Goal: Task Accomplishment & Management: Manage account settings

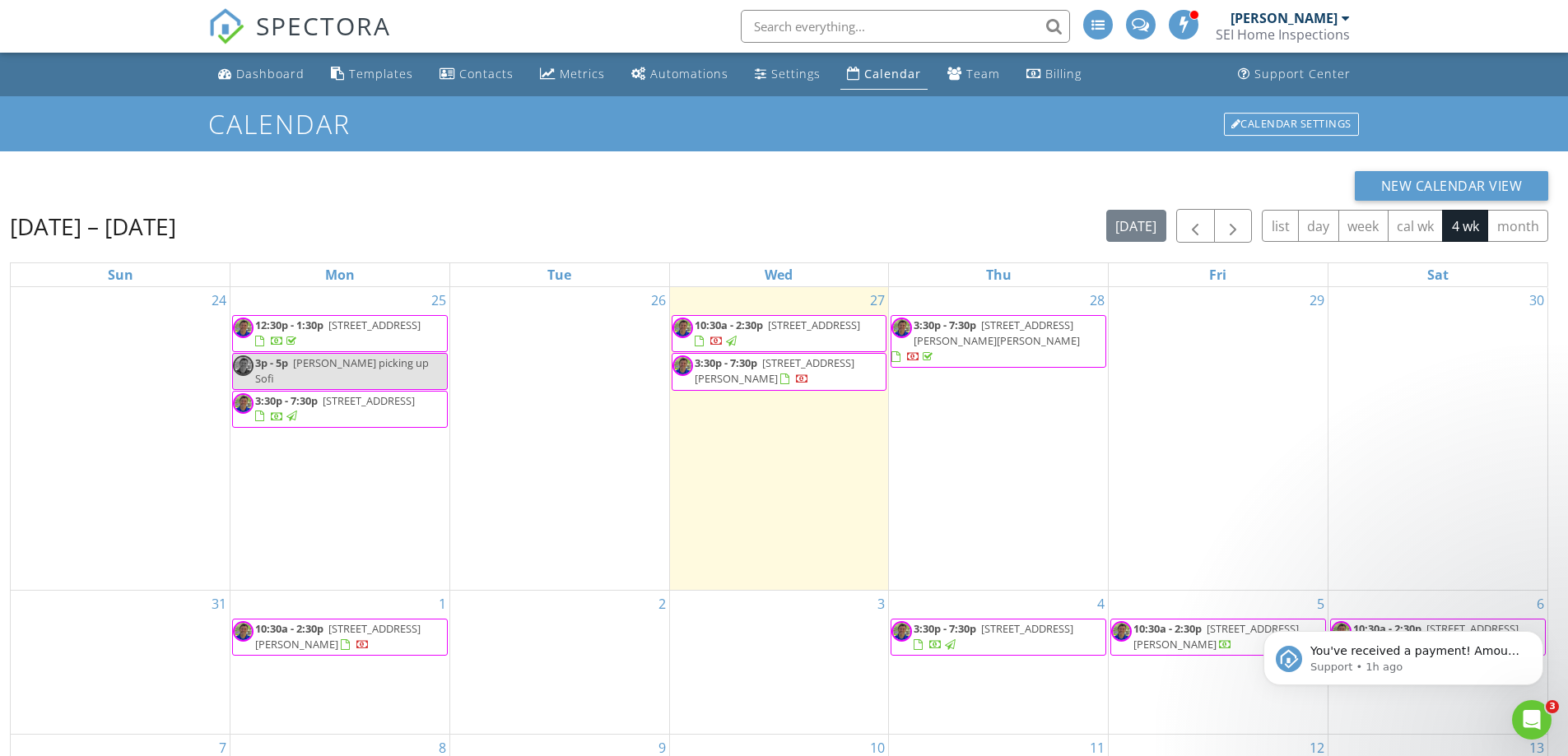
click at [1018, 332] on span "[STREET_ADDRESS][PERSON_NAME][PERSON_NAME]" at bounding box center [996, 332] width 166 height 30
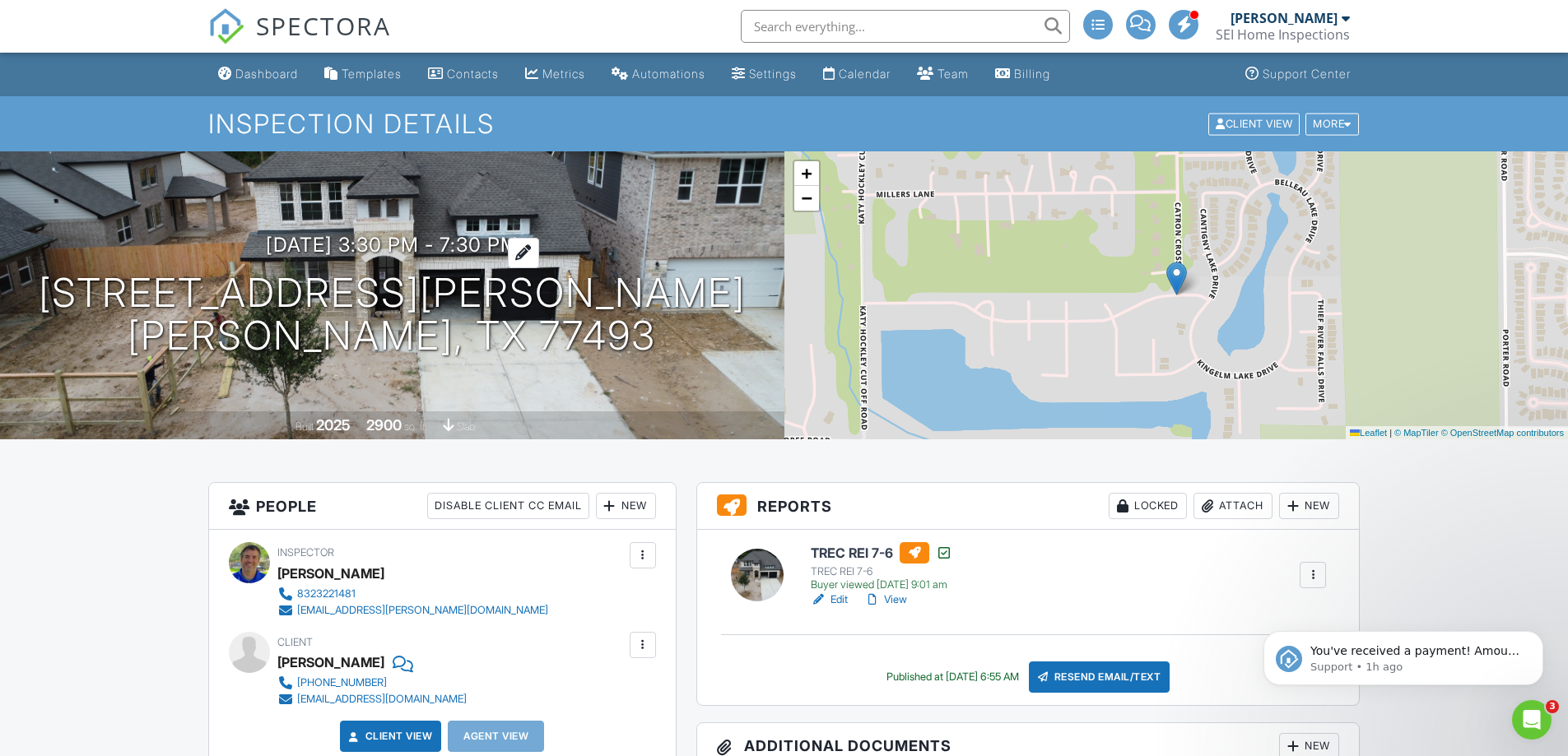
click at [417, 252] on h3 "08/28/2025 3:30 pm - 7:30 pm" at bounding box center [392, 245] width 253 height 22
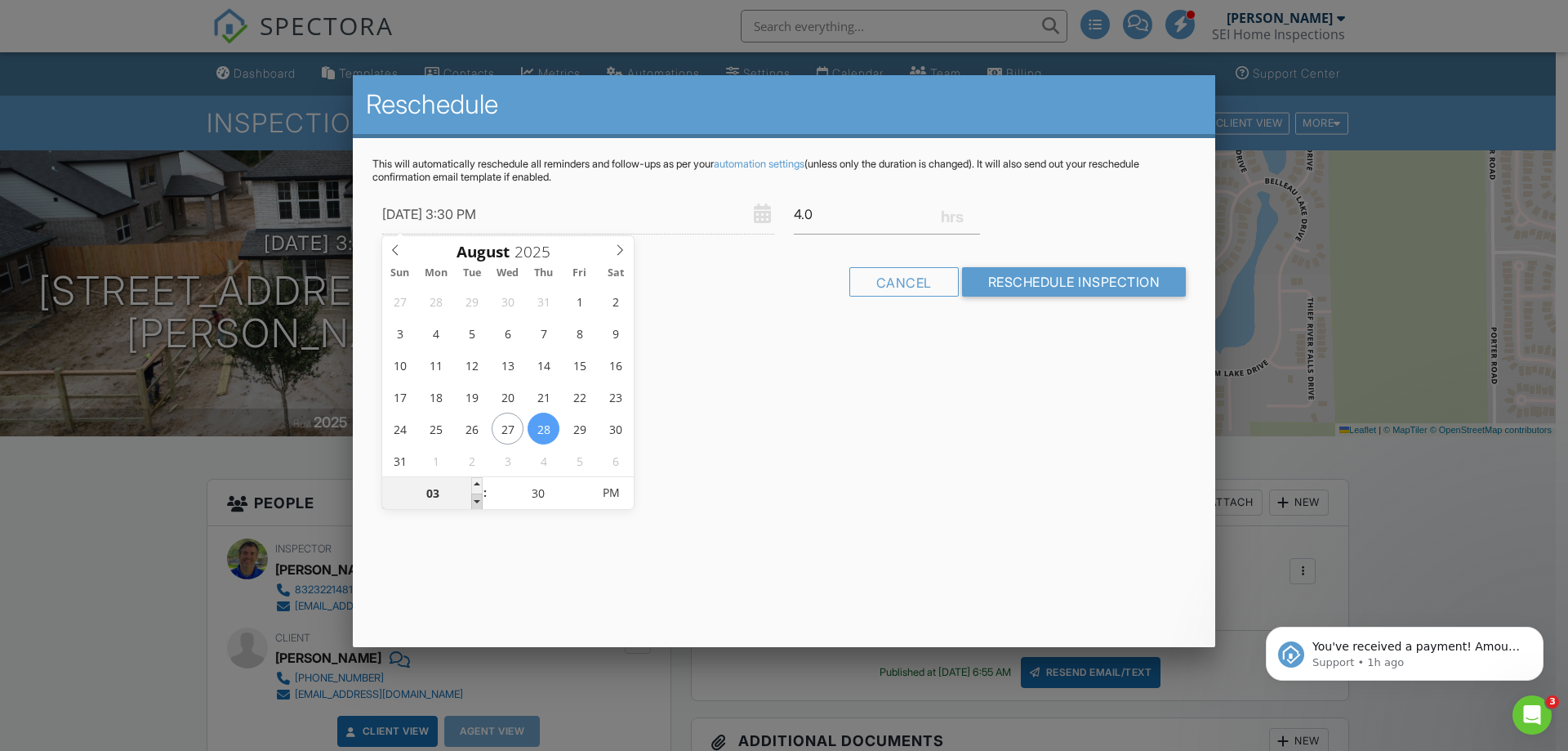
type input "08/28/2025 2:30 PM"
type input "02"
click at [475, 503] on span at bounding box center [477, 502] width 12 height 16
type input "08/28/2025 1:30 PM"
type input "01"
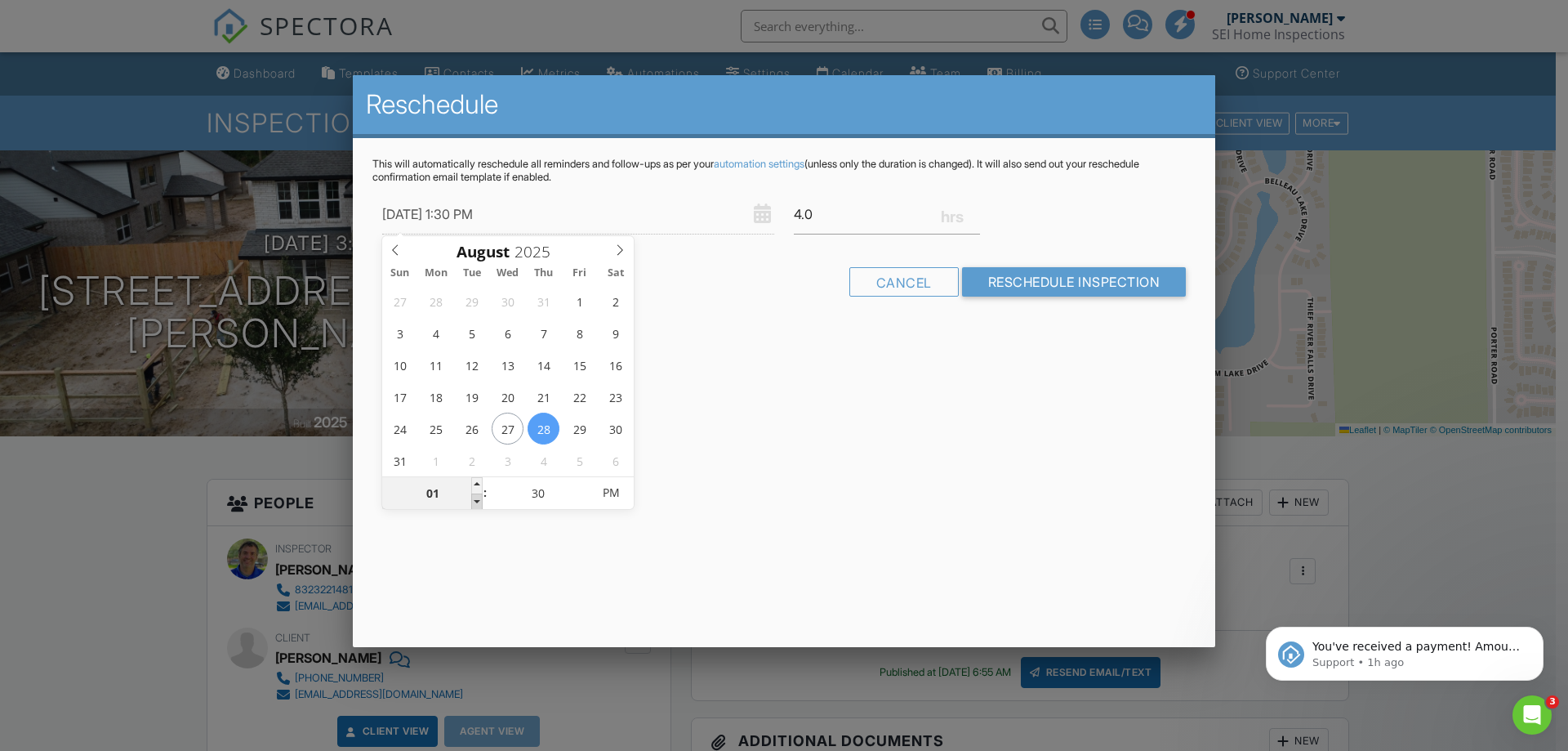
click at [475, 503] on span at bounding box center [477, 502] width 12 height 16
type input "08/28/2025 12:30 PM"
type input "12"
click at [475, 503] on span at bounding box center [477, 502] width 12 height 16
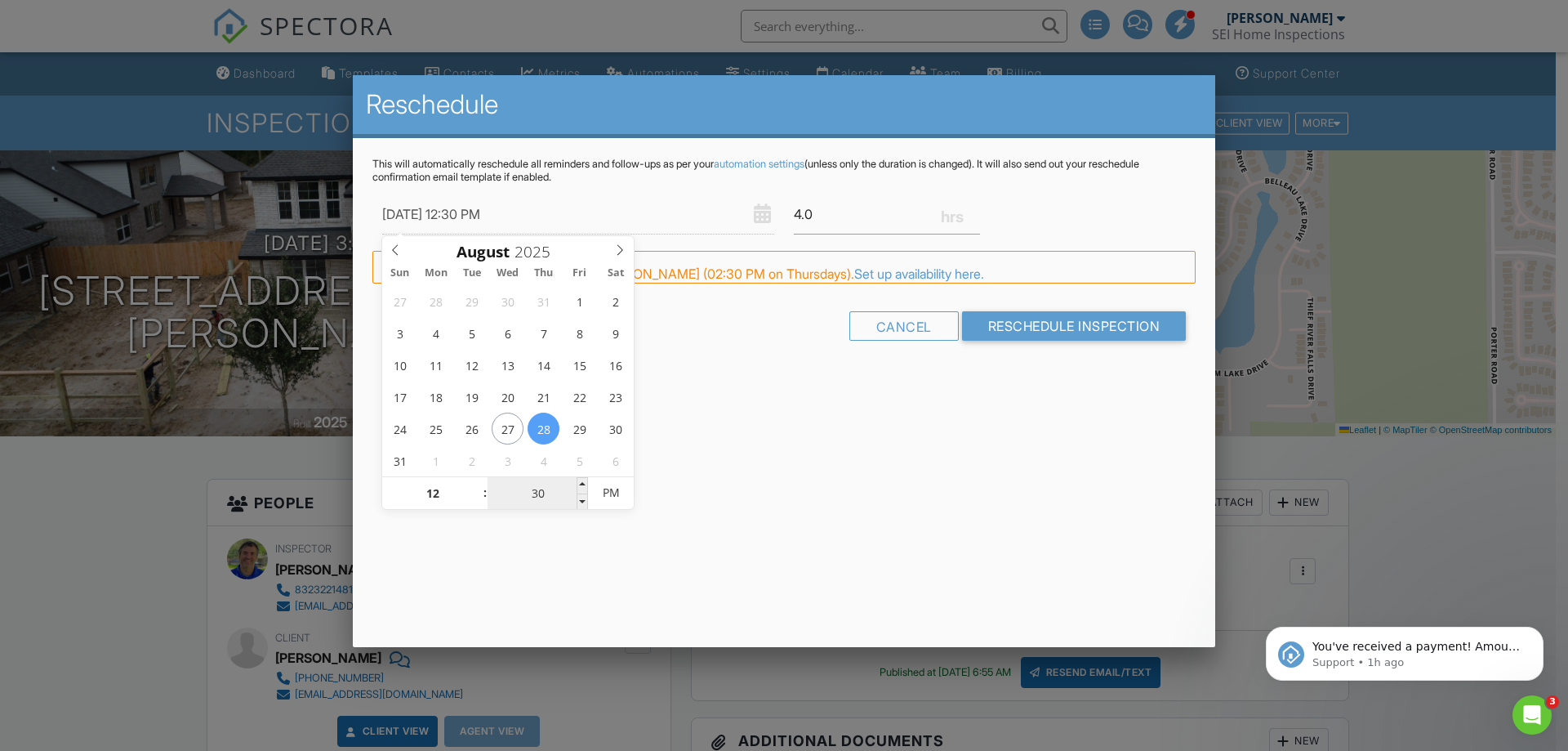
click at [545, 492] on input "30" at bounding box center [538, 493] width 100 height 33
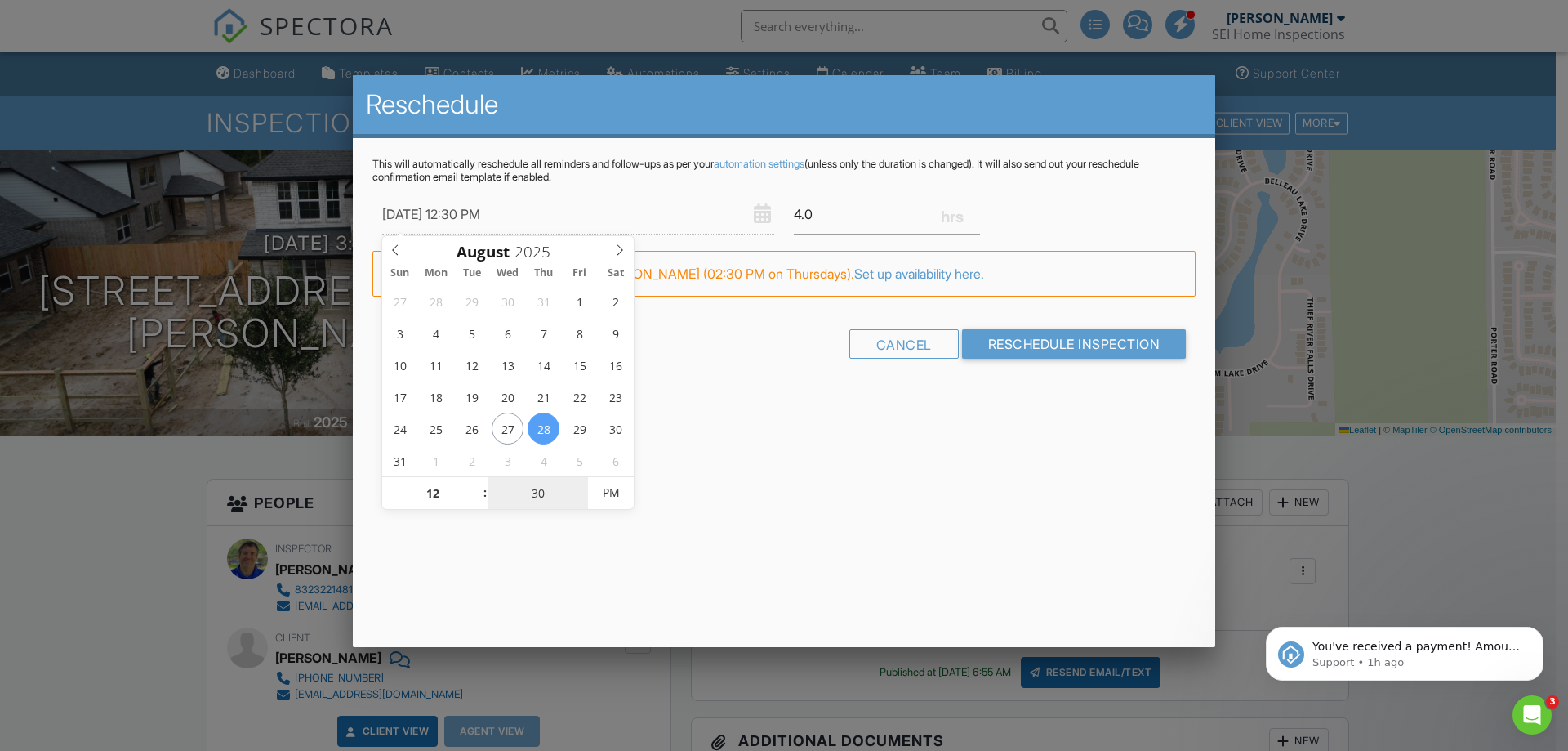
type input "08/28/2025 12:00 PM"
type input "00"
click at [1081, 343] on input "Reschedule Inspection" at bounding box center [1074, 344] width 225 height 29
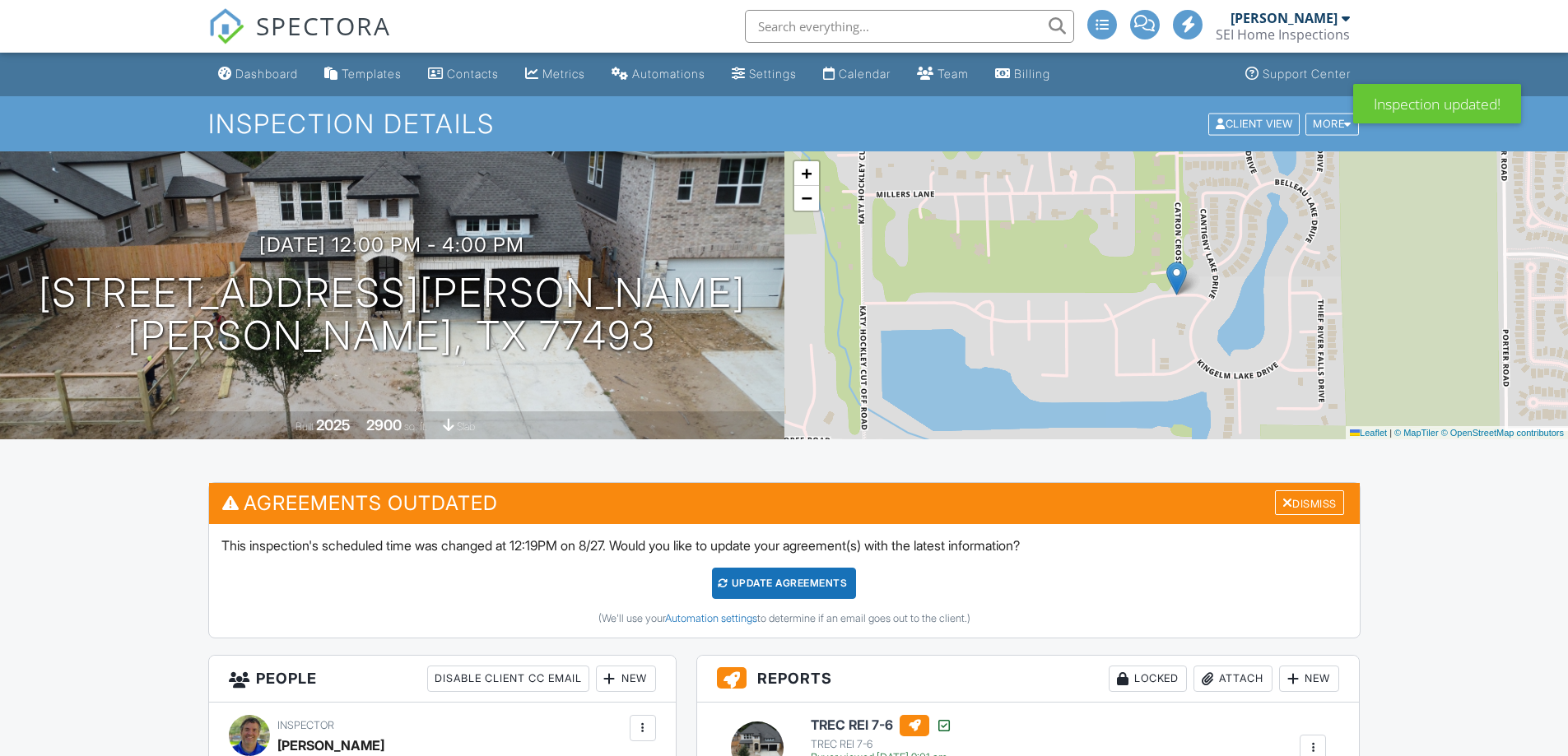
drag, startPoint x: 0, startPoint y: 0, endPoint x: 510, endPoint y: 238, distance: 562.8
click at [510, 238] on h3 "08/28/2025 12:00 pm - 4:00 pm" at bounding box center [392, 245] width 265 height 22
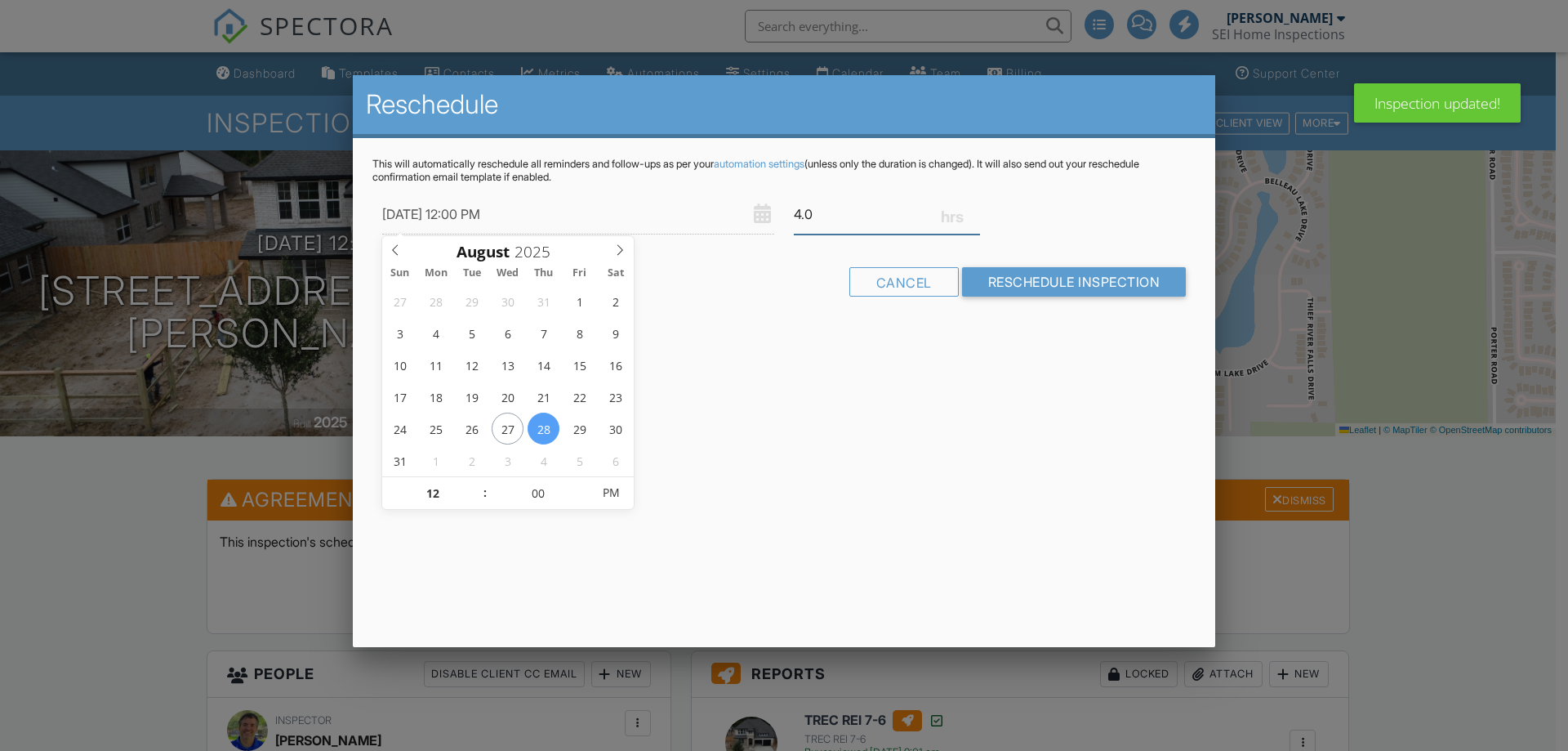
click at [829, 210] on input "4.0" at bounding box center [886, 215] width 187 height 40
drag, startPoint x: 814, startPoint y: 217, endPoint x: 784, endPoint y: 219, distance: 30.1
click at [784, 219] on div "08/28/2025 12:00 PM 4.0" at bounding box center [784, 215] width 824 height 40
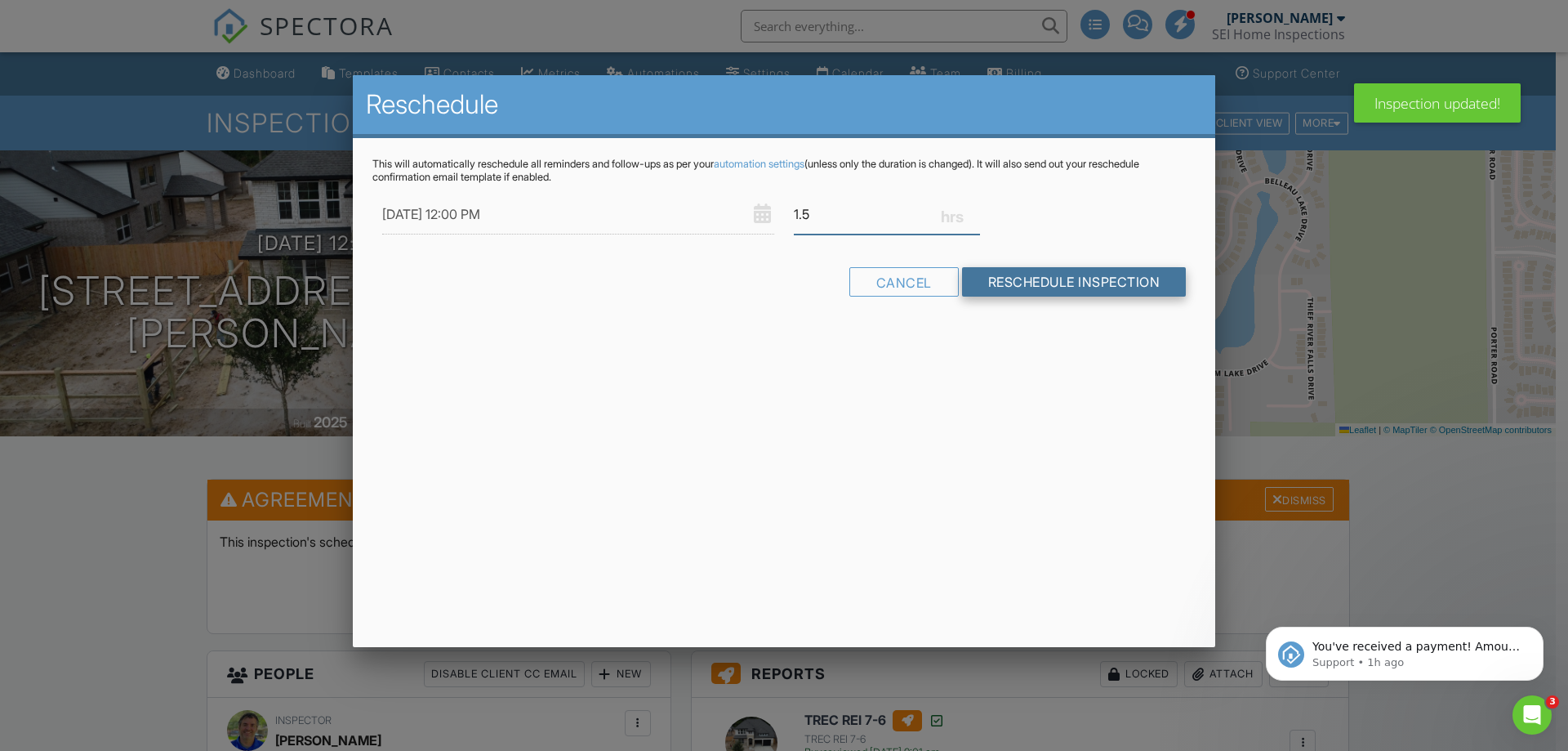
type input "1.5"
click at [1099, 277] on input "Reschedule Inspection" at bounding box center [1074, 282] width 225 height 29
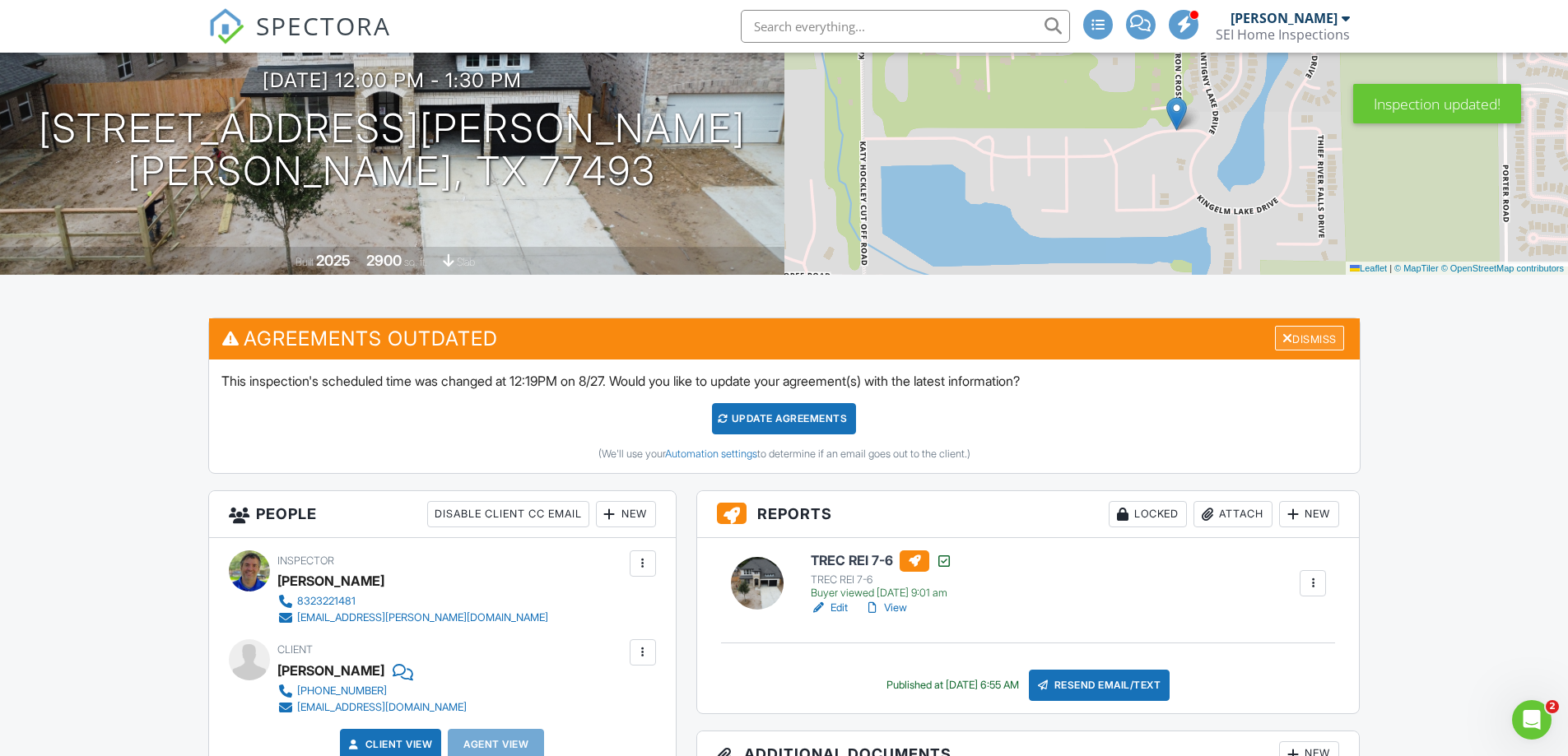
click at [1305, 336] on div "Dismiss" at bounding box center [1309, 338] width 69 height 26
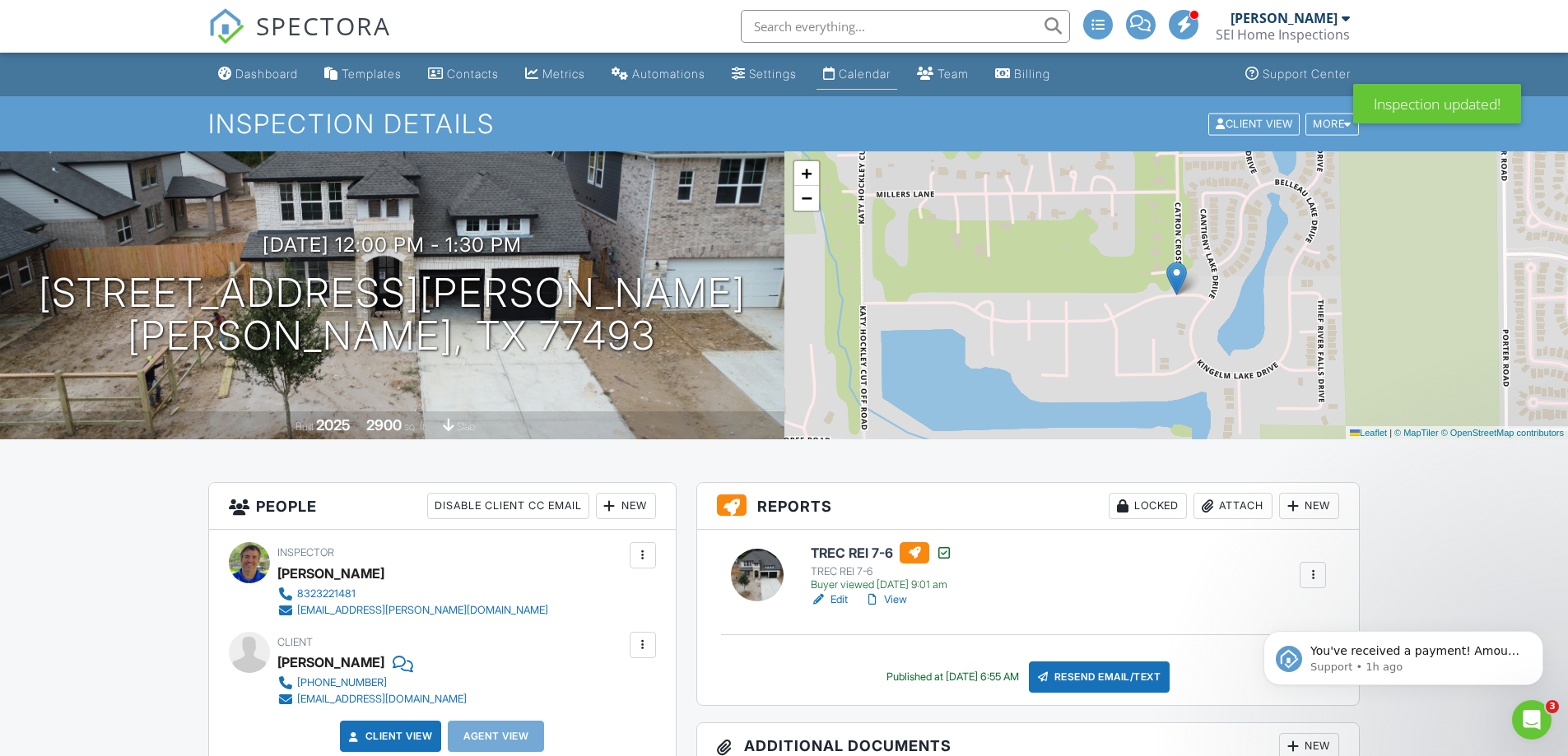
click at [879, 70] on div "Calendar" at bounding box center [865, 73] width 52 height 14
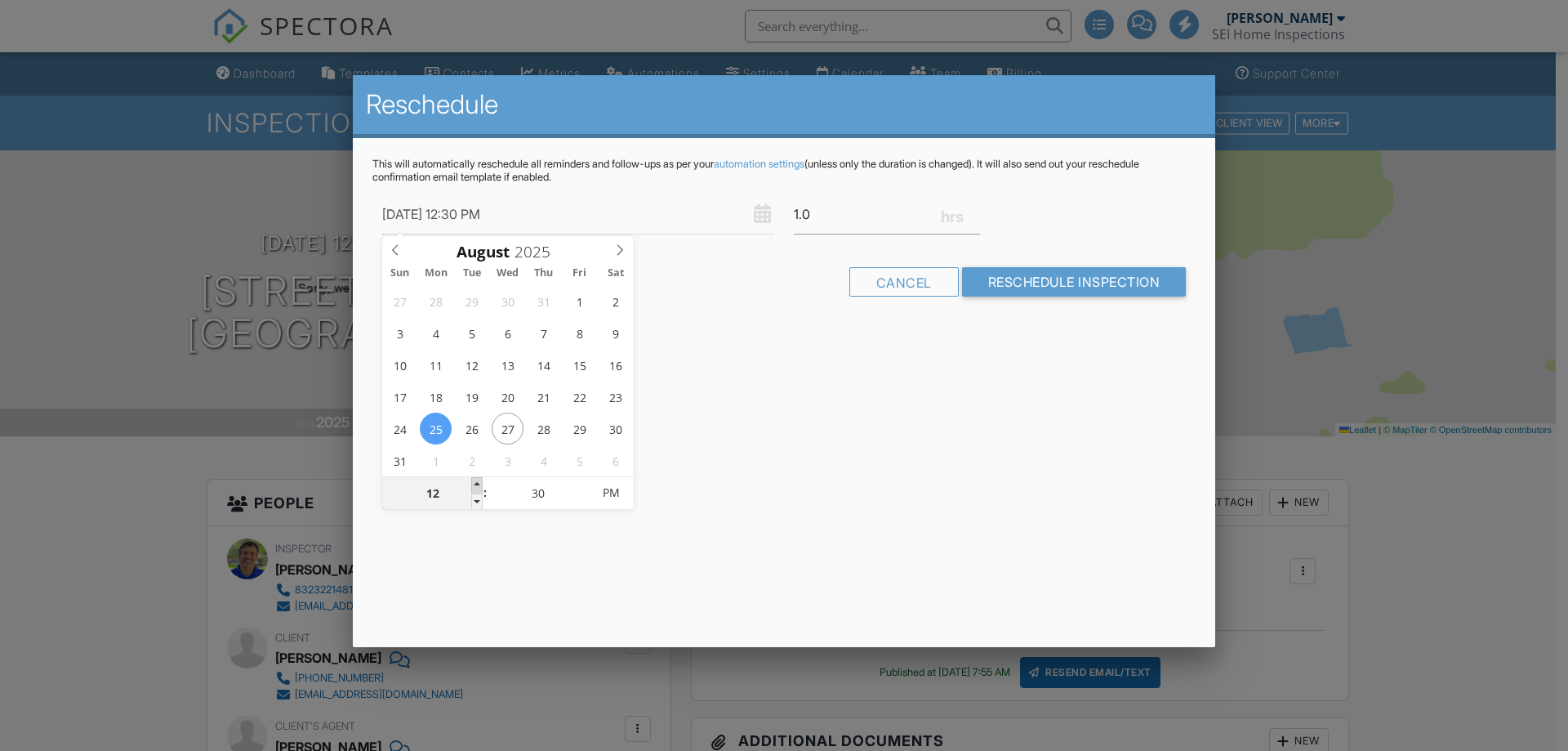
type input "08/25/2025 1:30 PM"
type input "01"
click at [480, 481] on span at bounding box center [477, 485] width 12 height 16
type input "08/25/2025 2:30 PM"
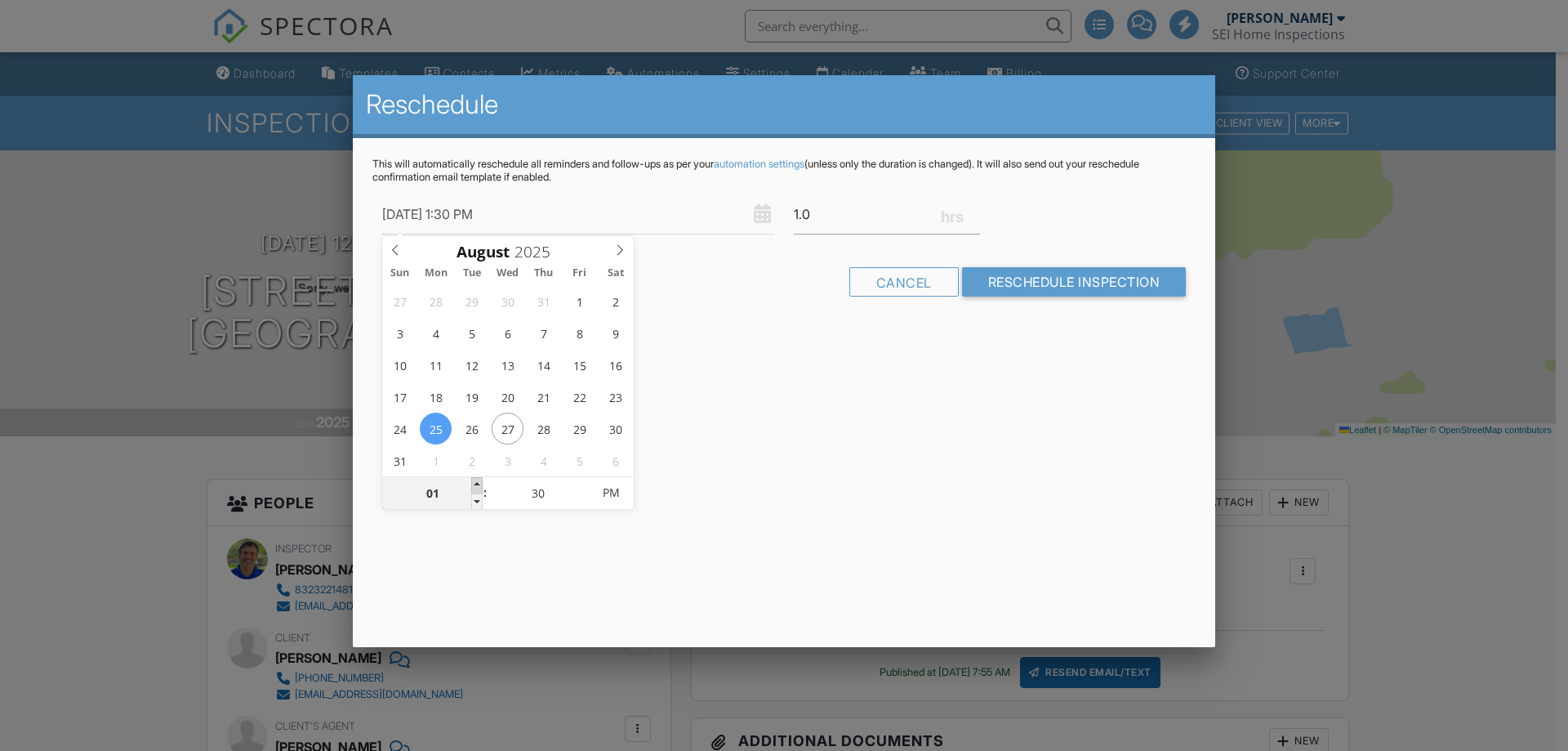
type input "02"
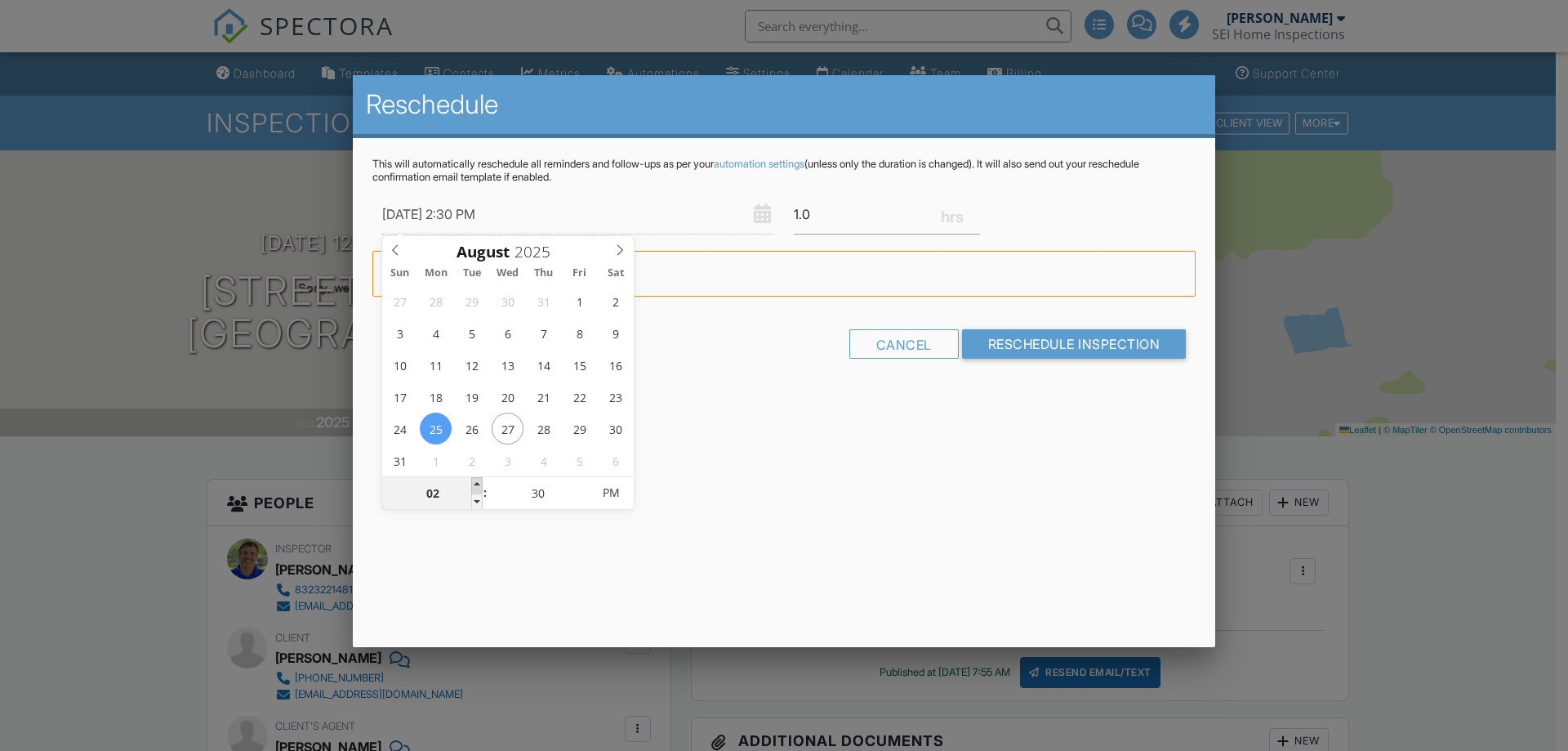
click at [480, 481] on span at bounding box center [477, 485] width 12 height 16
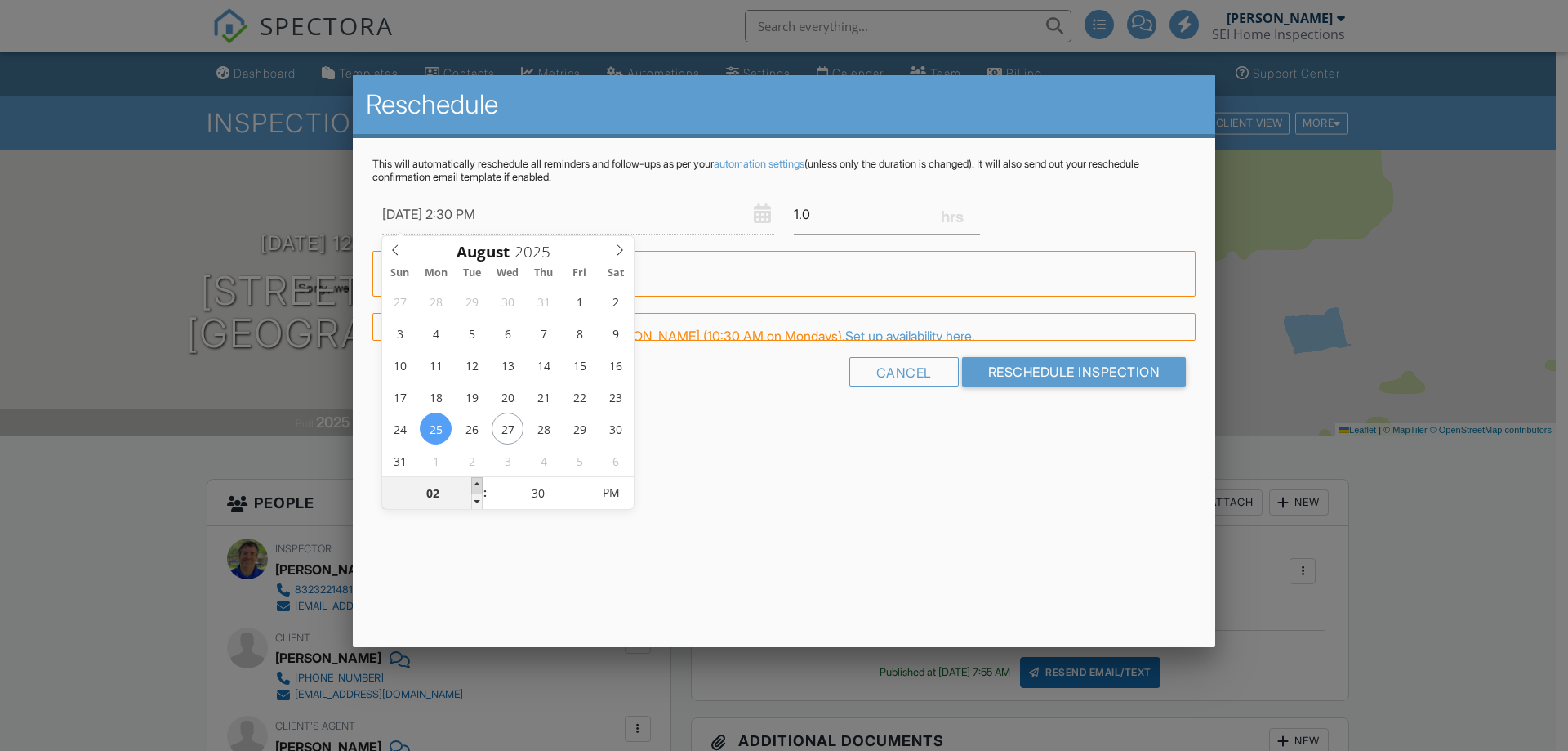
type input "08/25/2025 3:30 PM"
type input "03"
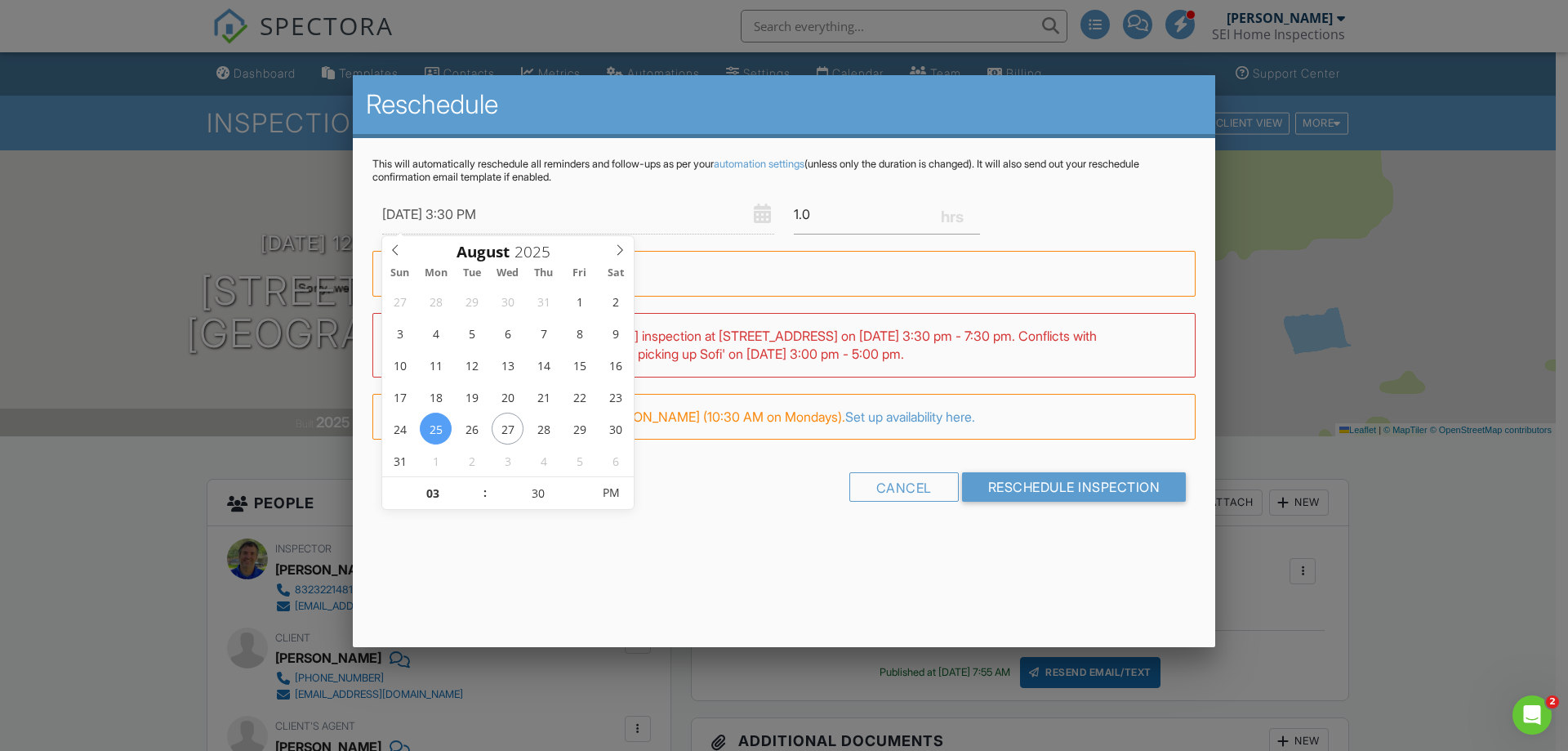
click at [742, 465] on form "08/25/2025 3:30 PM 1.0 Warning: this date/time is in the past. WARNING: Conflic…" at bounding box center [784, 354] width 824 height 320
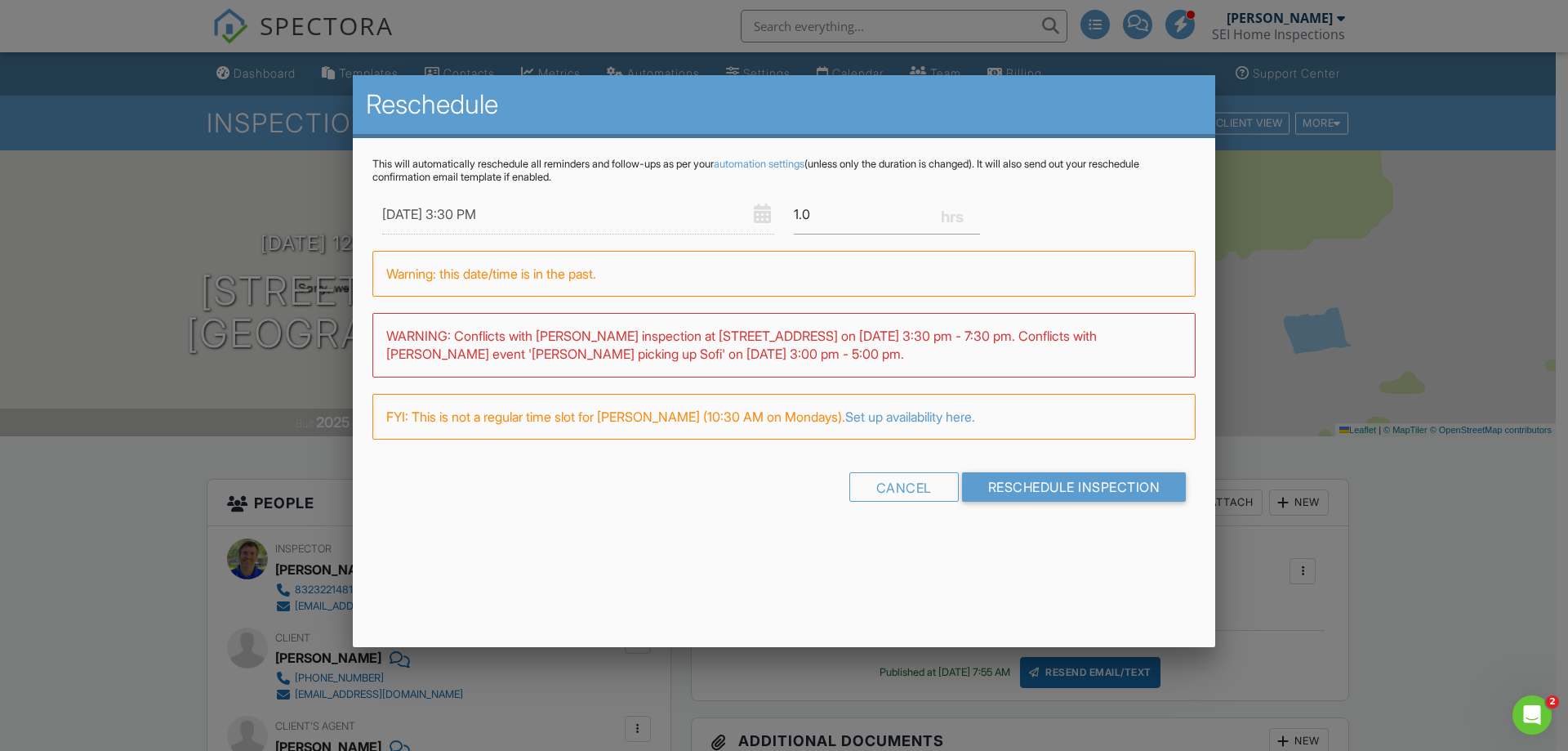
click at [419, 218] on input "08/25/2025 3:30 PM" at bounding box center [578, 215] width 392 height 40
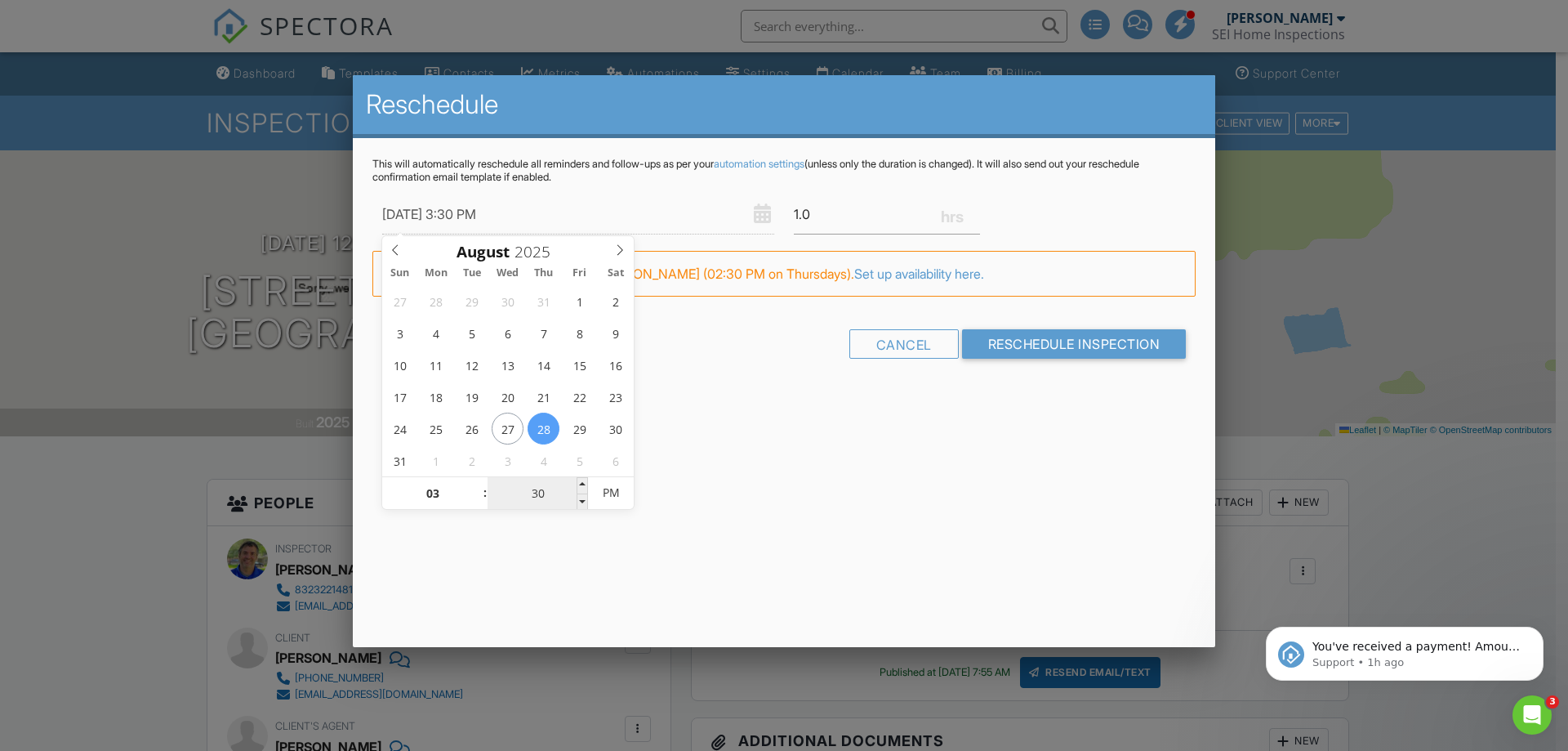
click at [537, 493] on input "30" at bounding box center [538, 493] width 100 height 33
type input "08/28/2025 3:00 PM"
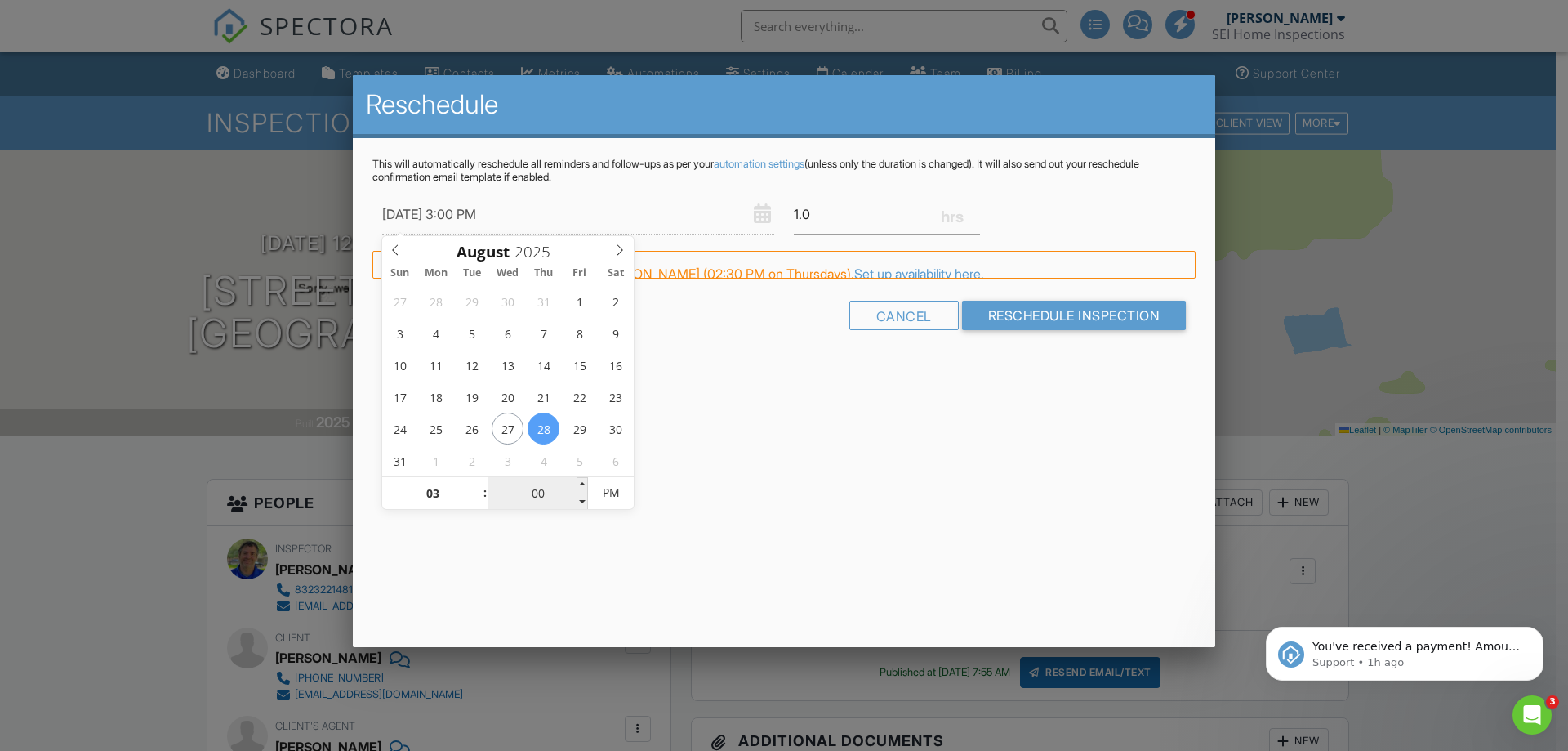
type input "00"
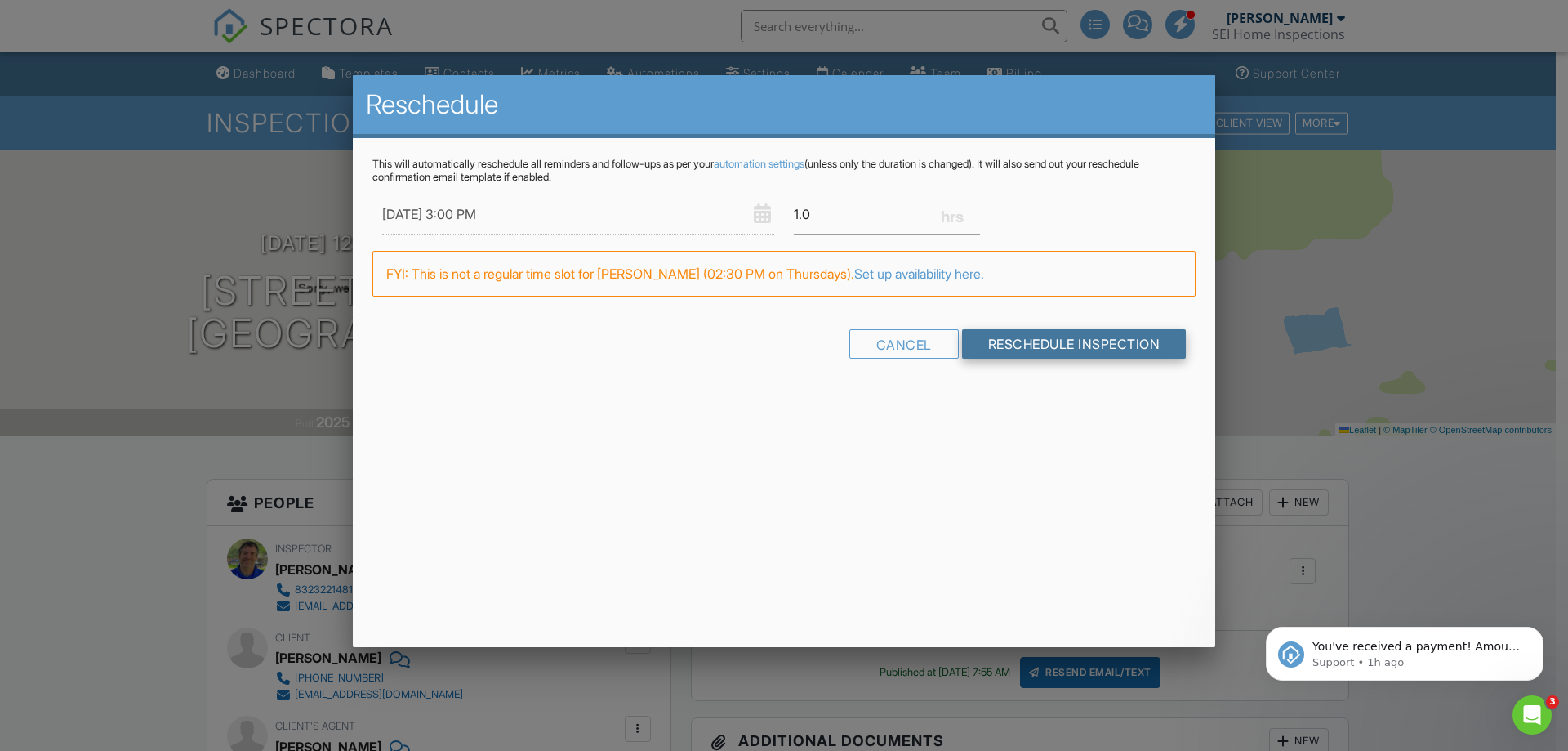
click at [1081, 348] on input "Reschedule Inspection" at bounding box center [1074, 344] width 225 height 29
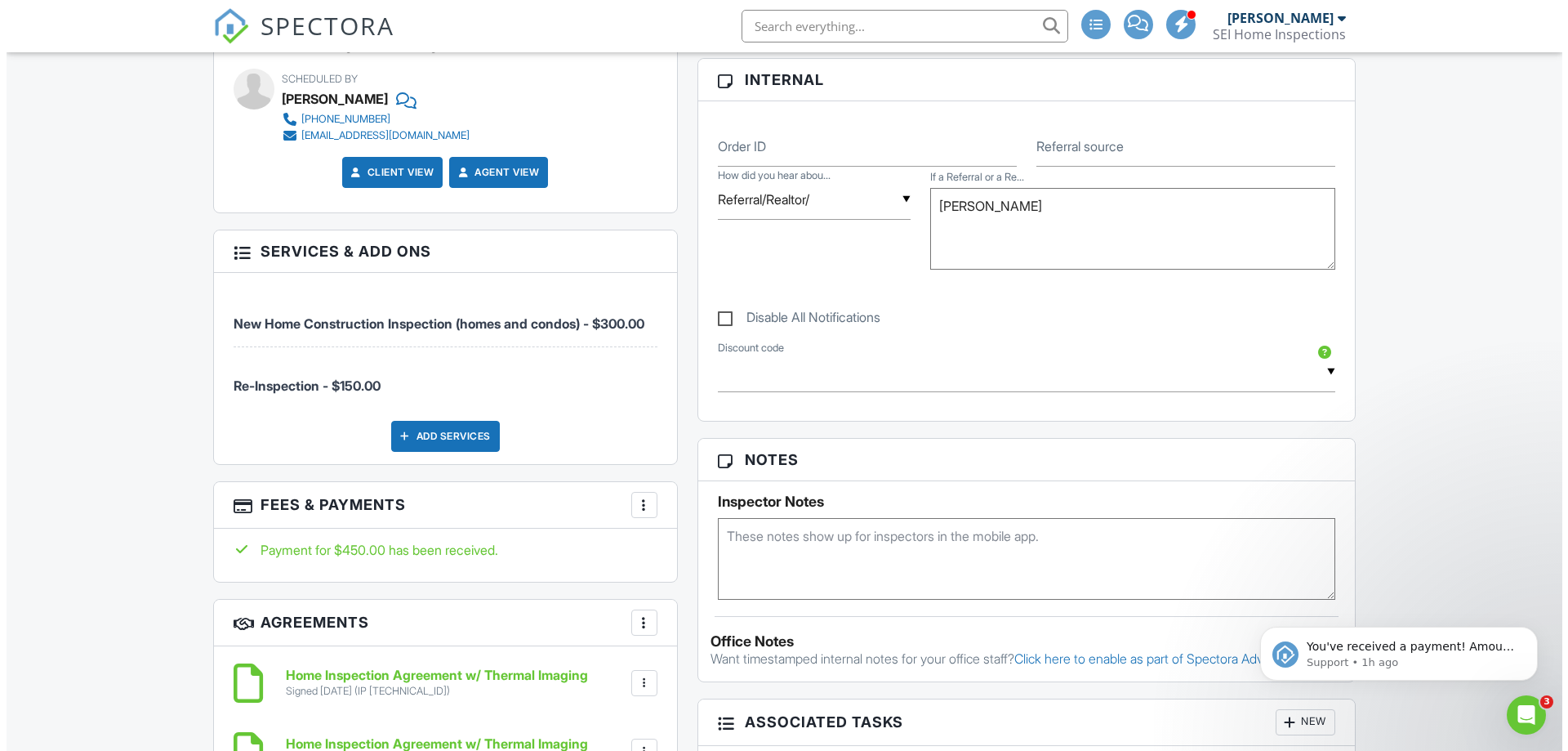
scroll to position [980, 0]
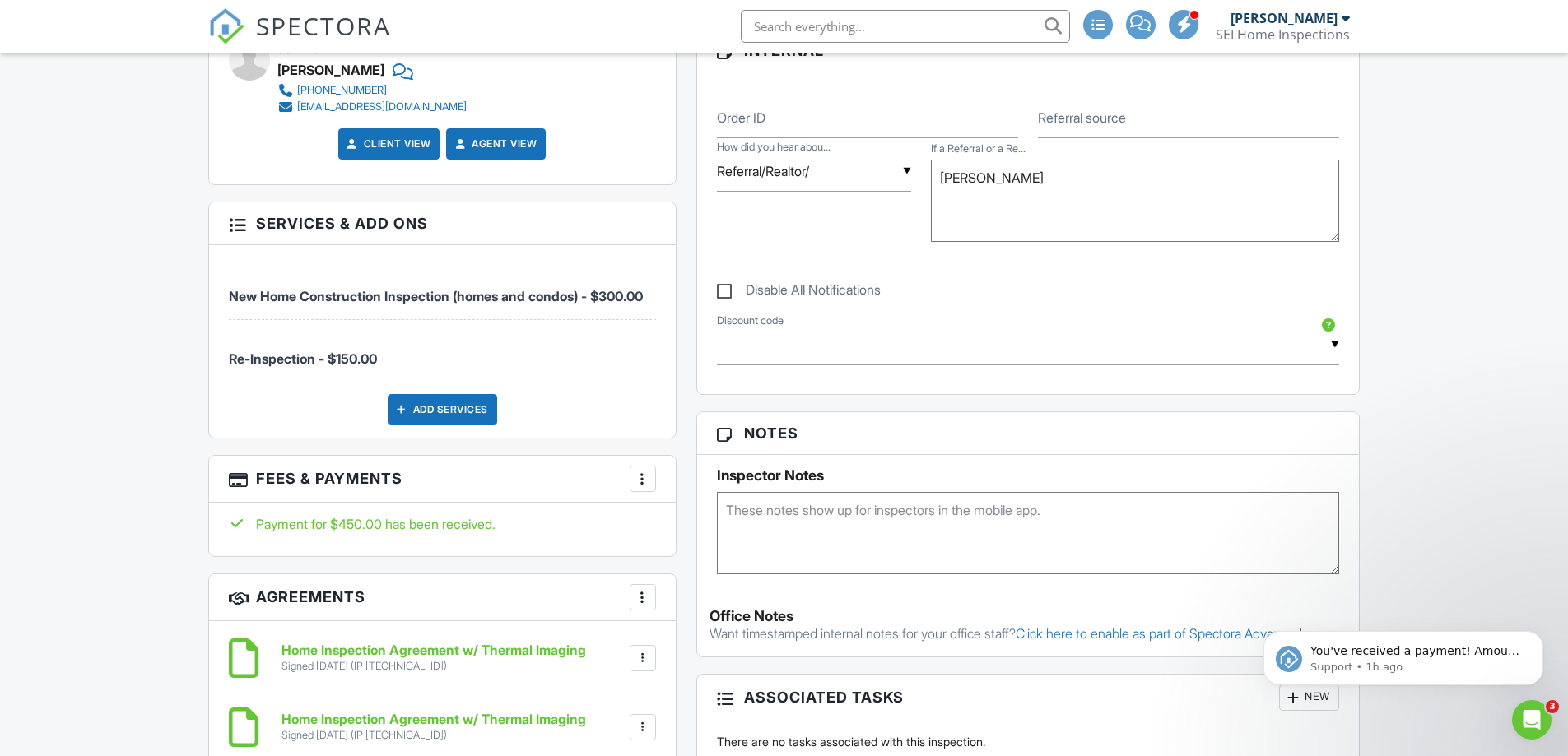
click at [643, 487] on div at bounding box center [643, 478] width 17 height 16
click at [699, 540] on li "Edit Fees & Payments" at bounding box center [725, 529] width 172 height 41
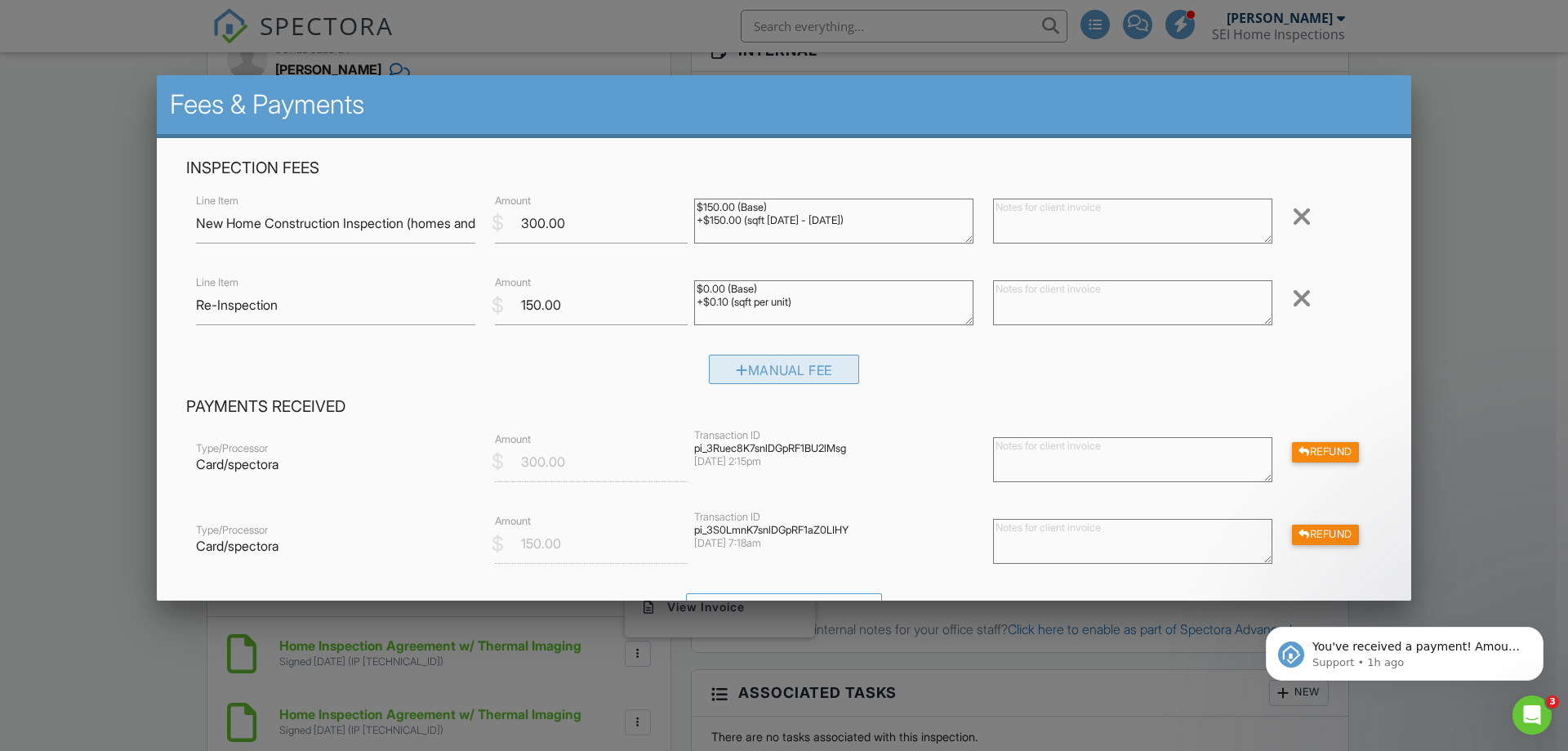
click at [763, 366] on div "Manual Fee" at bounding box center [784, 370] width 150 height 29
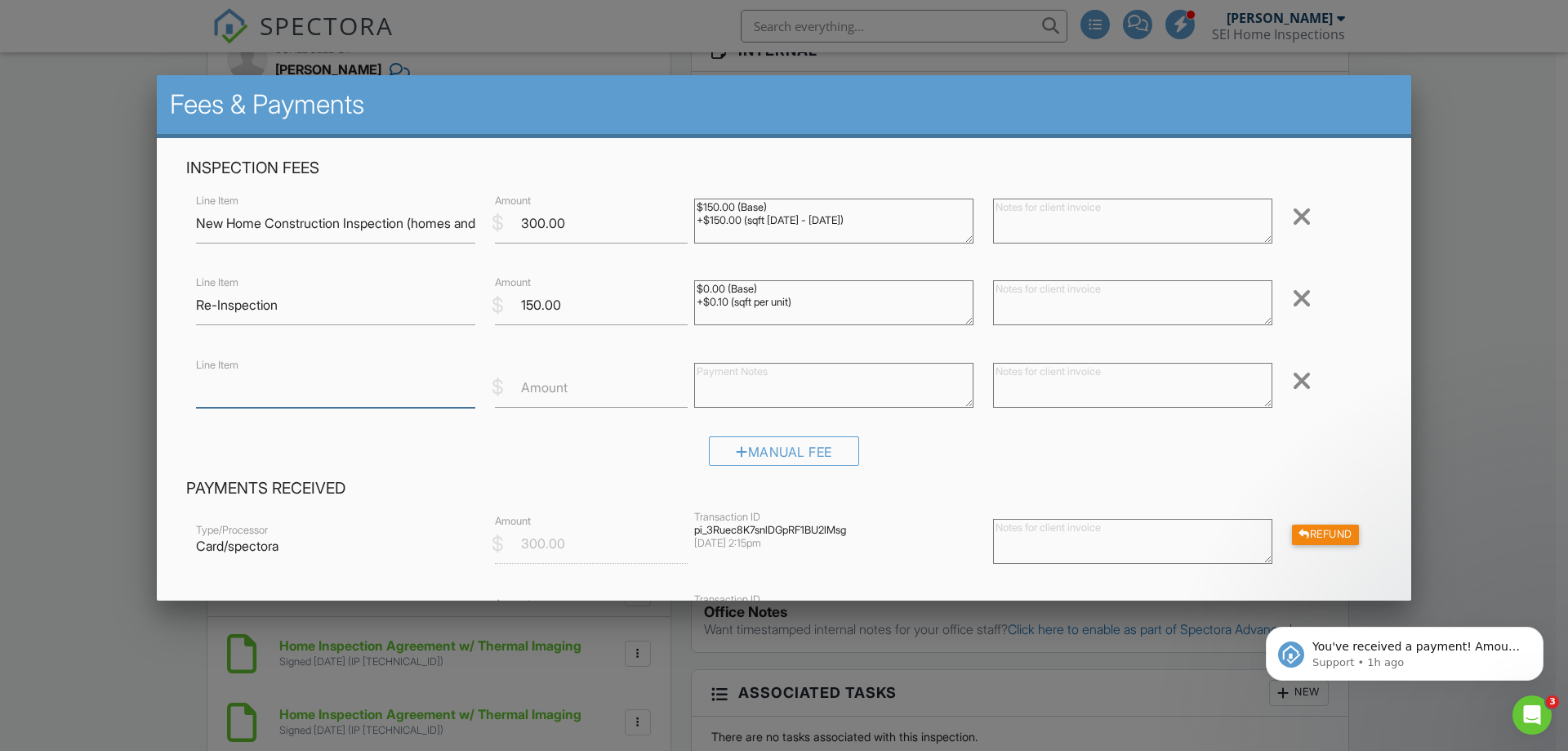
click at [315, 392] on input "Line Item" at bounding box center [335, 388] width 279 height 40
type input "Re-Inspection"
click at [543, 394] on label "Amount" at bounding box center [544, 388] width 46 height 18
click at [543, 394] on input "Amount" at bounding box center [592, 388] width 193 height 40
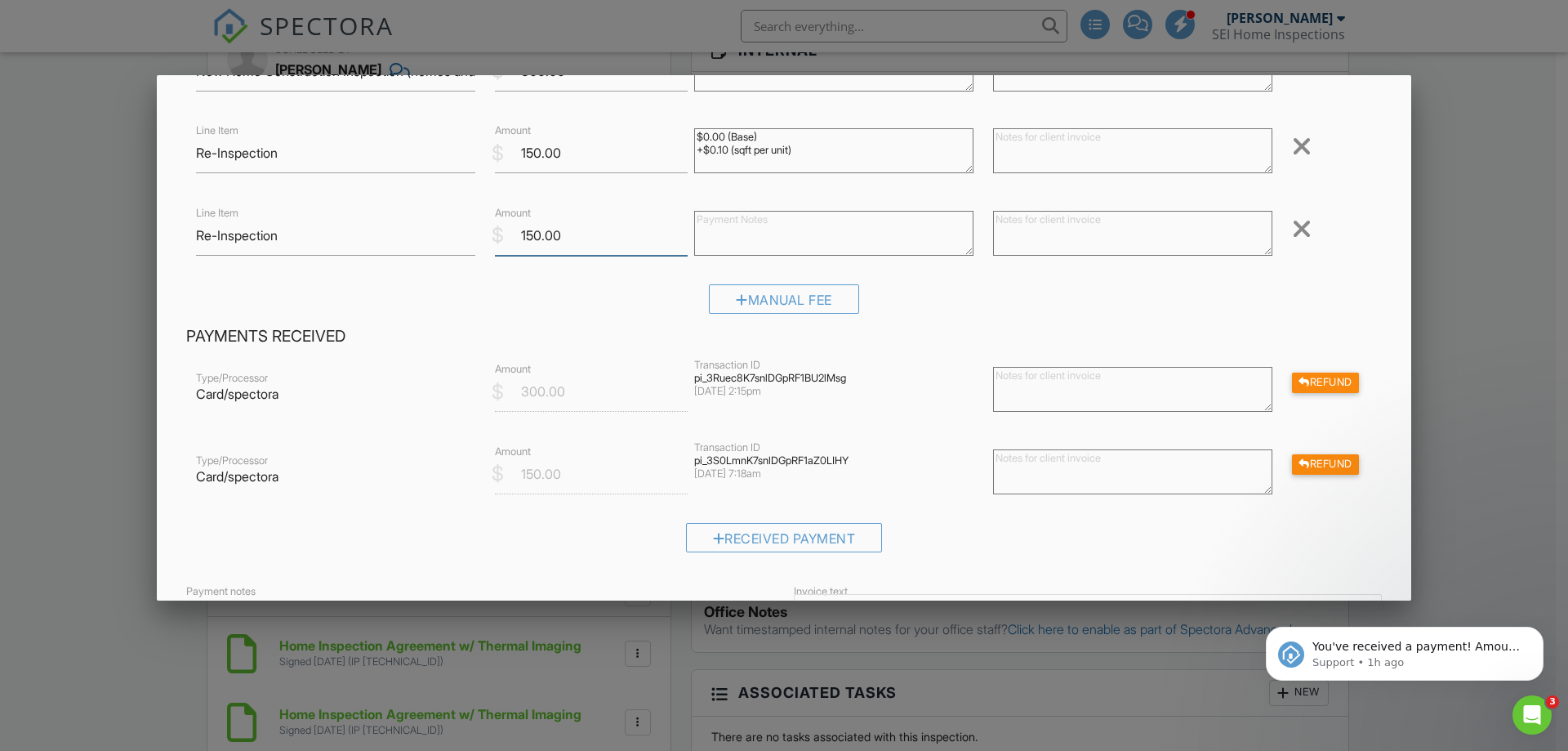
scroll to position [383, 0]
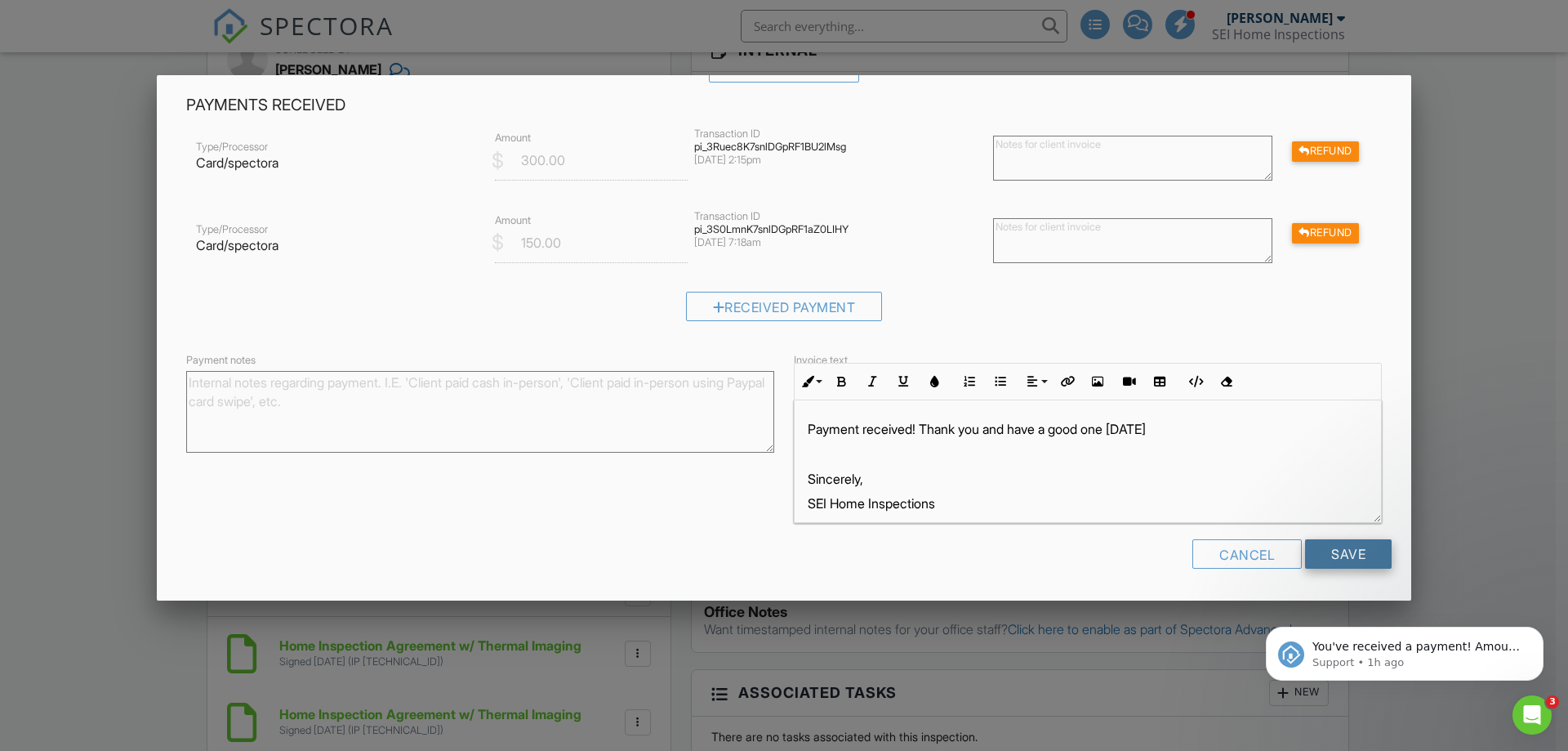
type input "150.00"
click at [1306, 547] on input "Save" at bounding box center [1348, 553] width 86 height 29
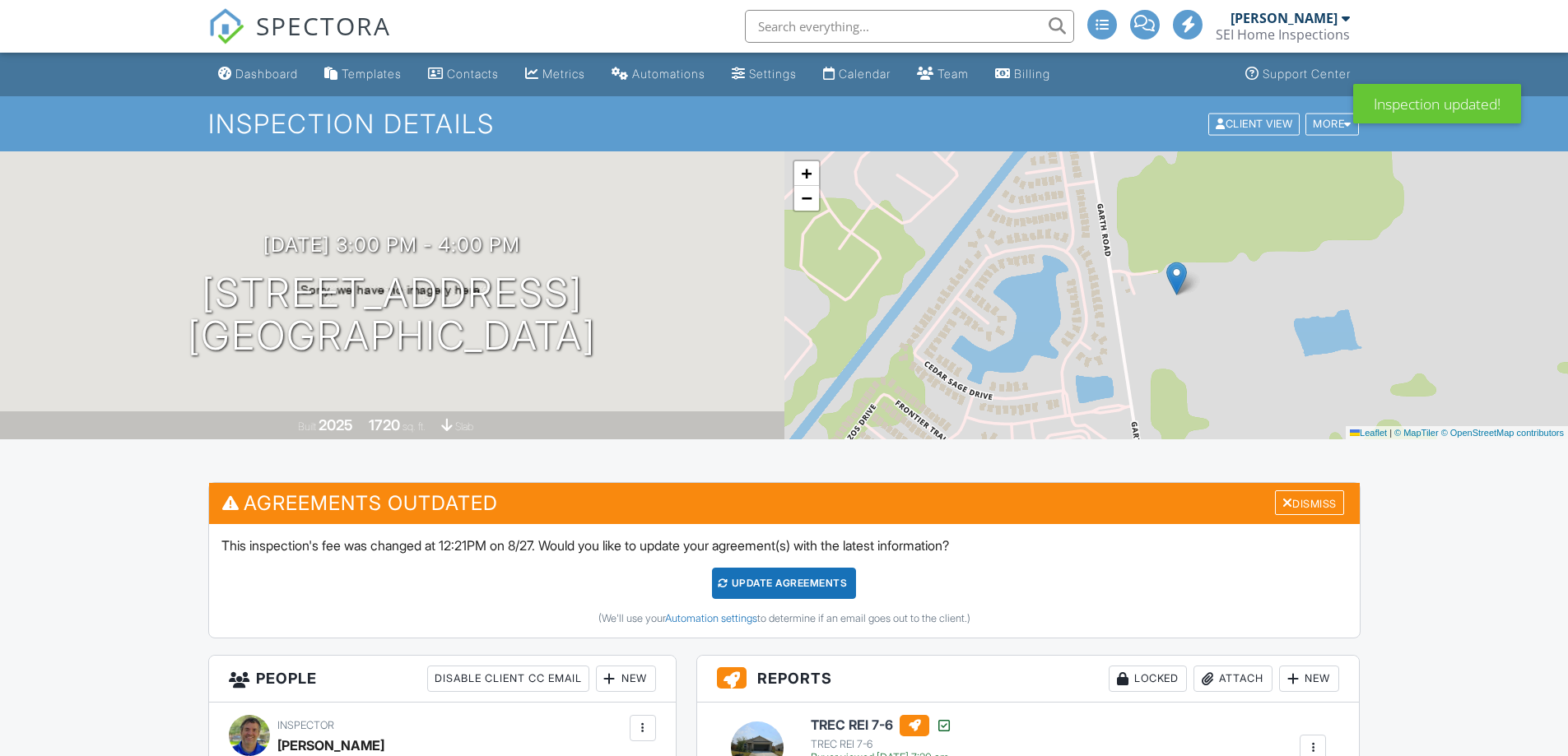
click at [772, 584] on div "Update Agreements" at bounding box center [783, 583] width 144 height 31
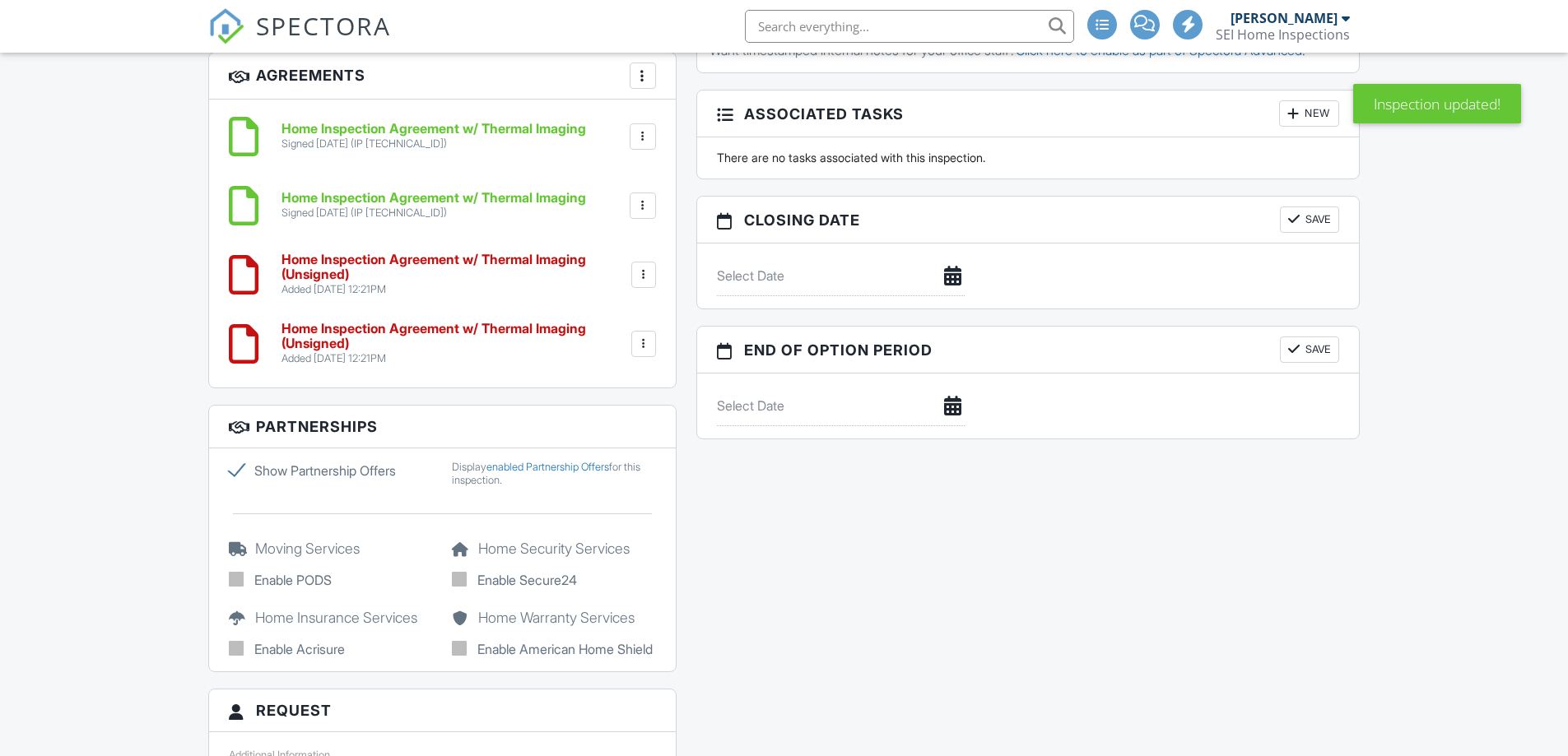
click at [646, 346] on div at bounding box center [644, 344] width 17 height 16
click at [641, 279] on div at bounding box center [644, 275] width 17 height 16
drag, startPoint x: 599, startPoint y: 408, endPoint x: 865, endPoint y: 76, distance: 425.4
click at [599, 406] on li "Delete" at bounding box center [599, 401] width 94 height 41
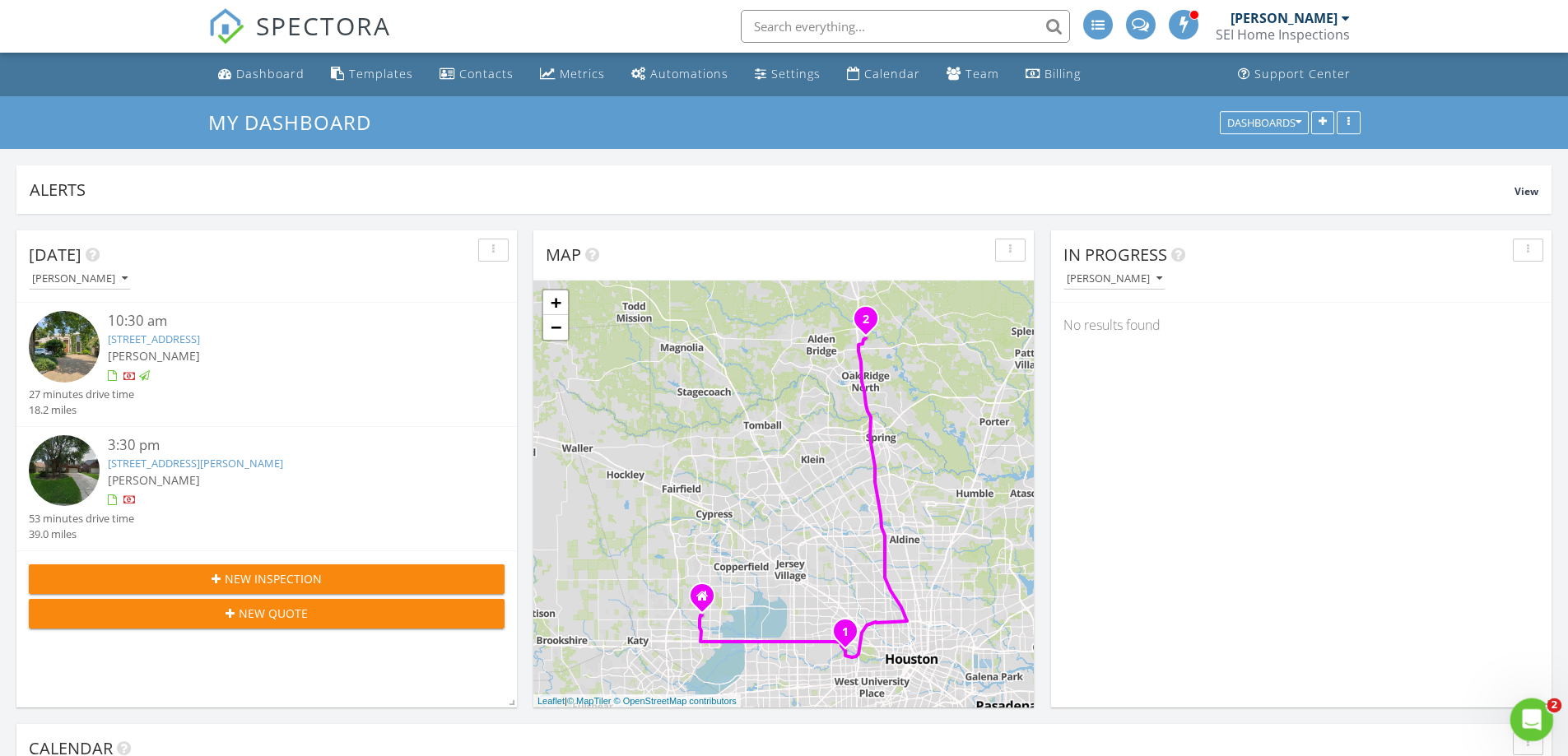
click at [1518, 716] on icon "Open Intercom Messenger" at bounding box center [1529, 718] width 28 height 27
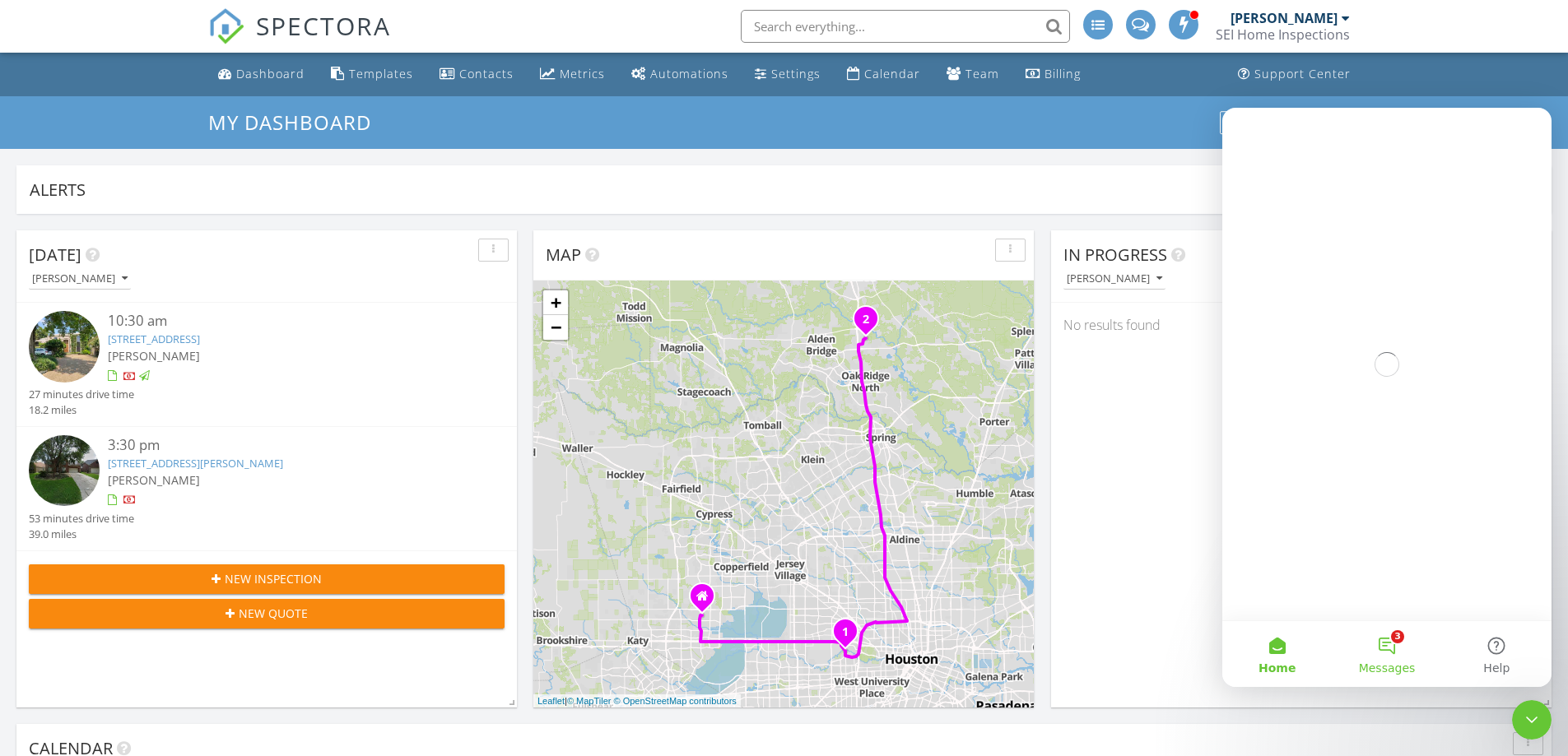
click at [1386, 649] on button "3 Messages" at bounding box center [1386, 654] width 109 height 66
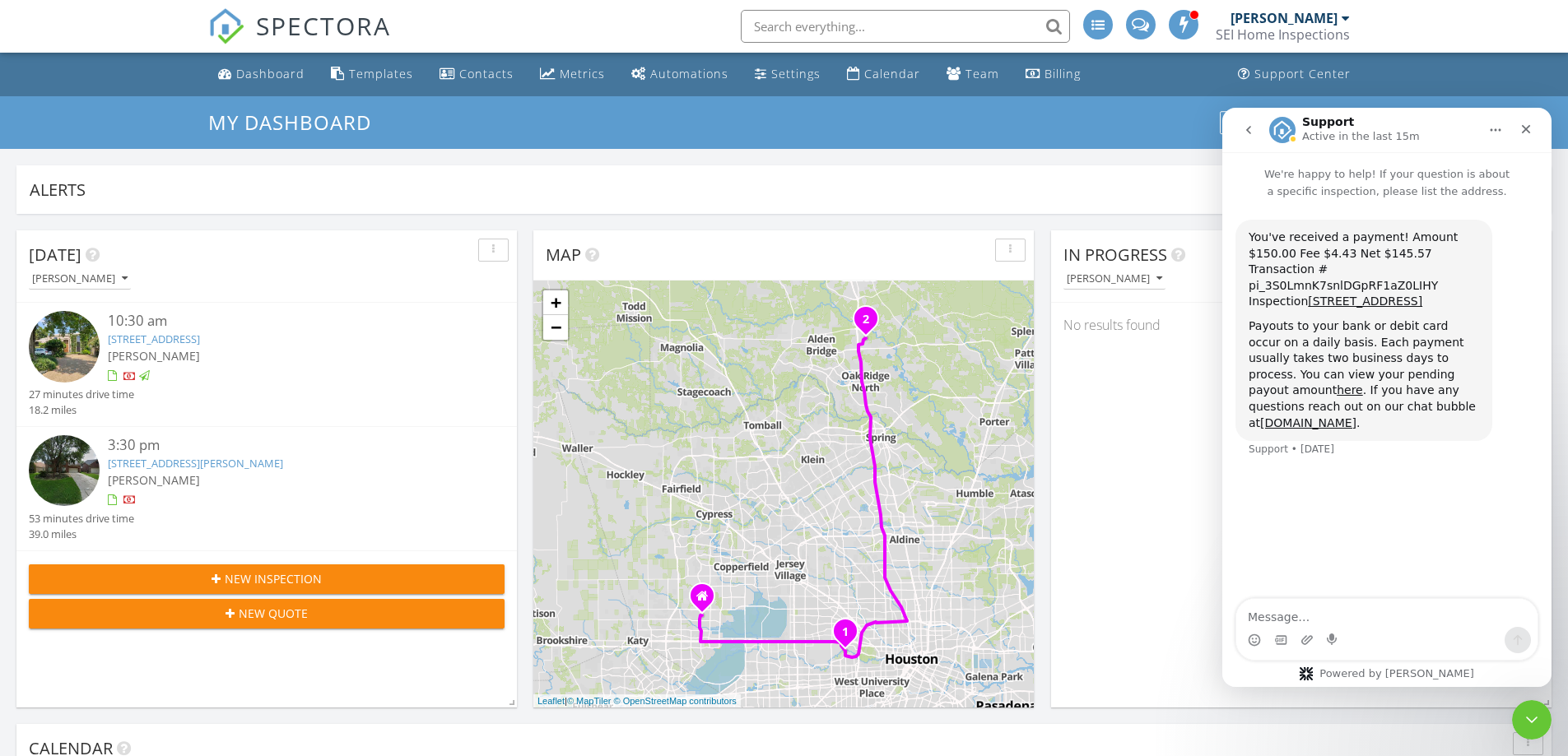
click at [1242, 125] on icon "go back" at bounding box center [1249, 130] width 13 height 13
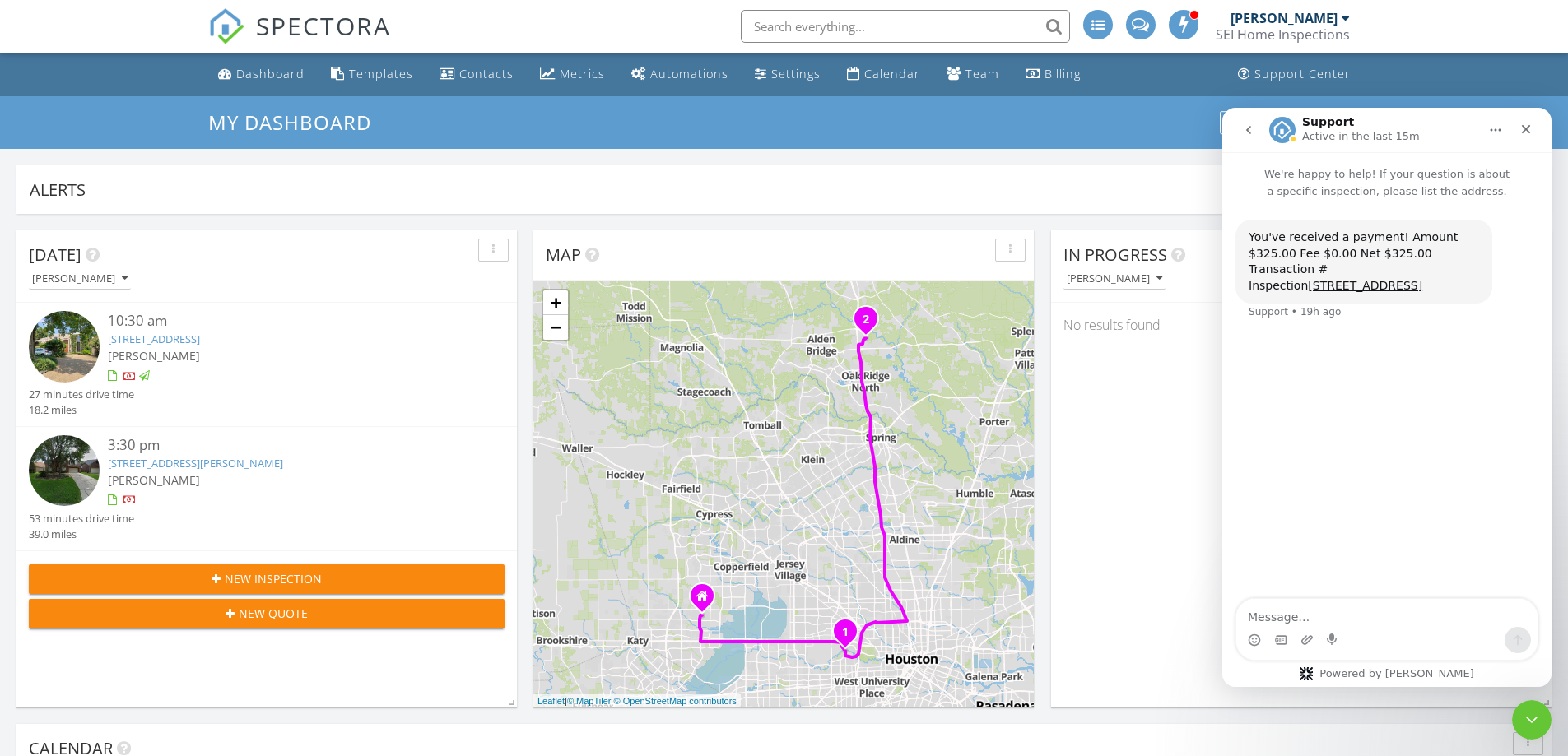
click at [1249, 123] on button "go back" at bounding box center [1249, 130] width 31 height 31
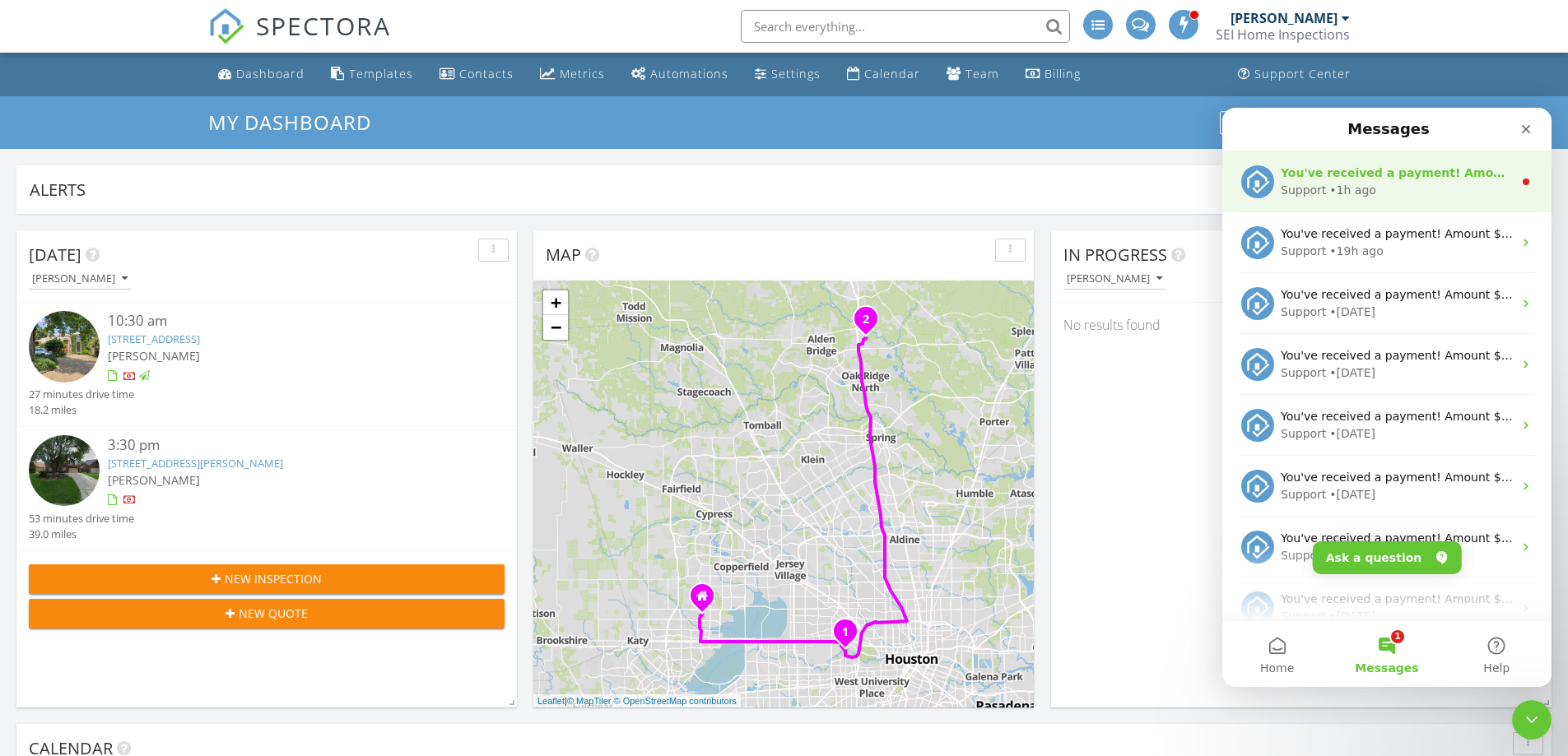
click at [1330, 189] on div "• 1h ago" at bounding box center [1353, 190] width 47 height 17
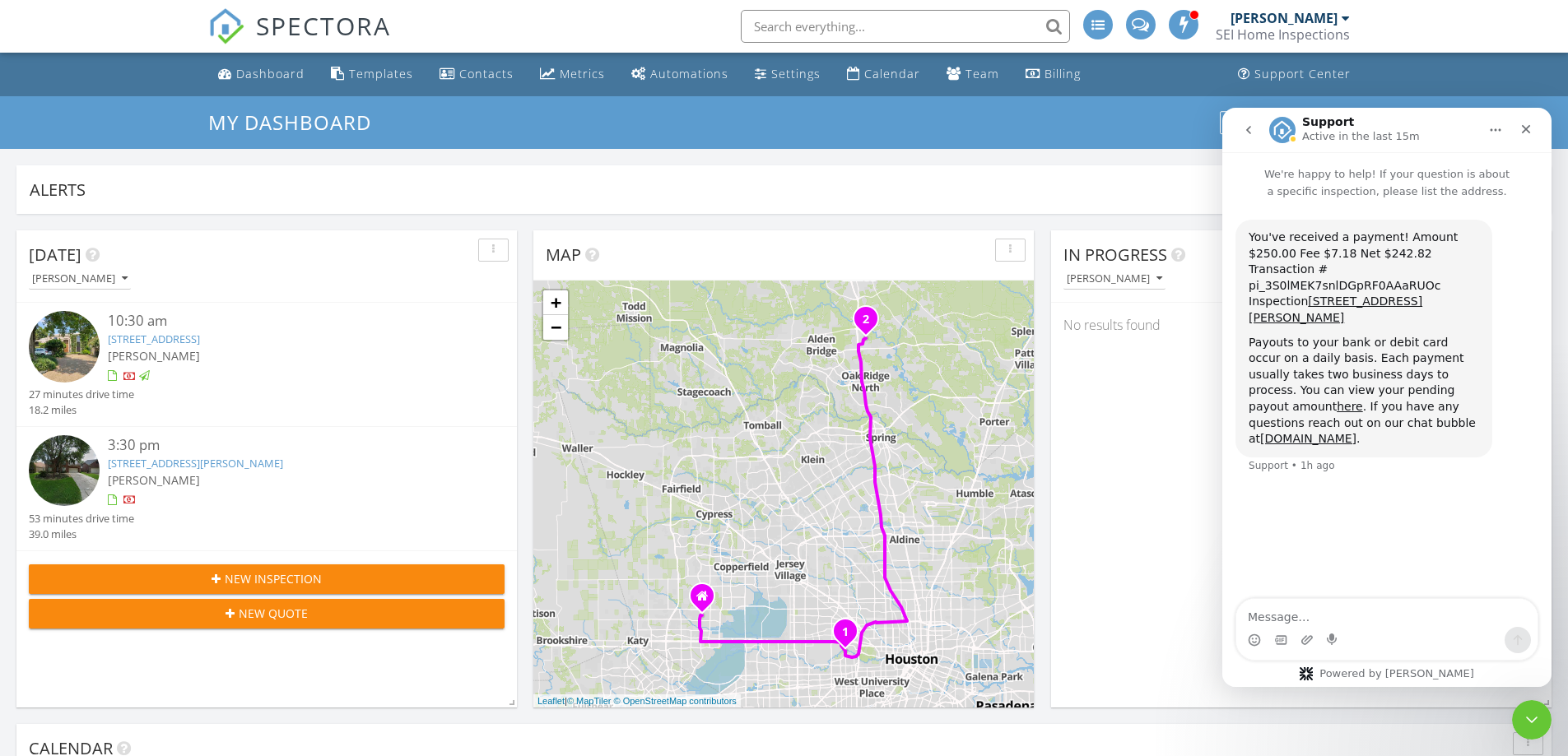
click at [1245, 128] on icon "go back" at bounding box center [1249, 130] width 13 height 13
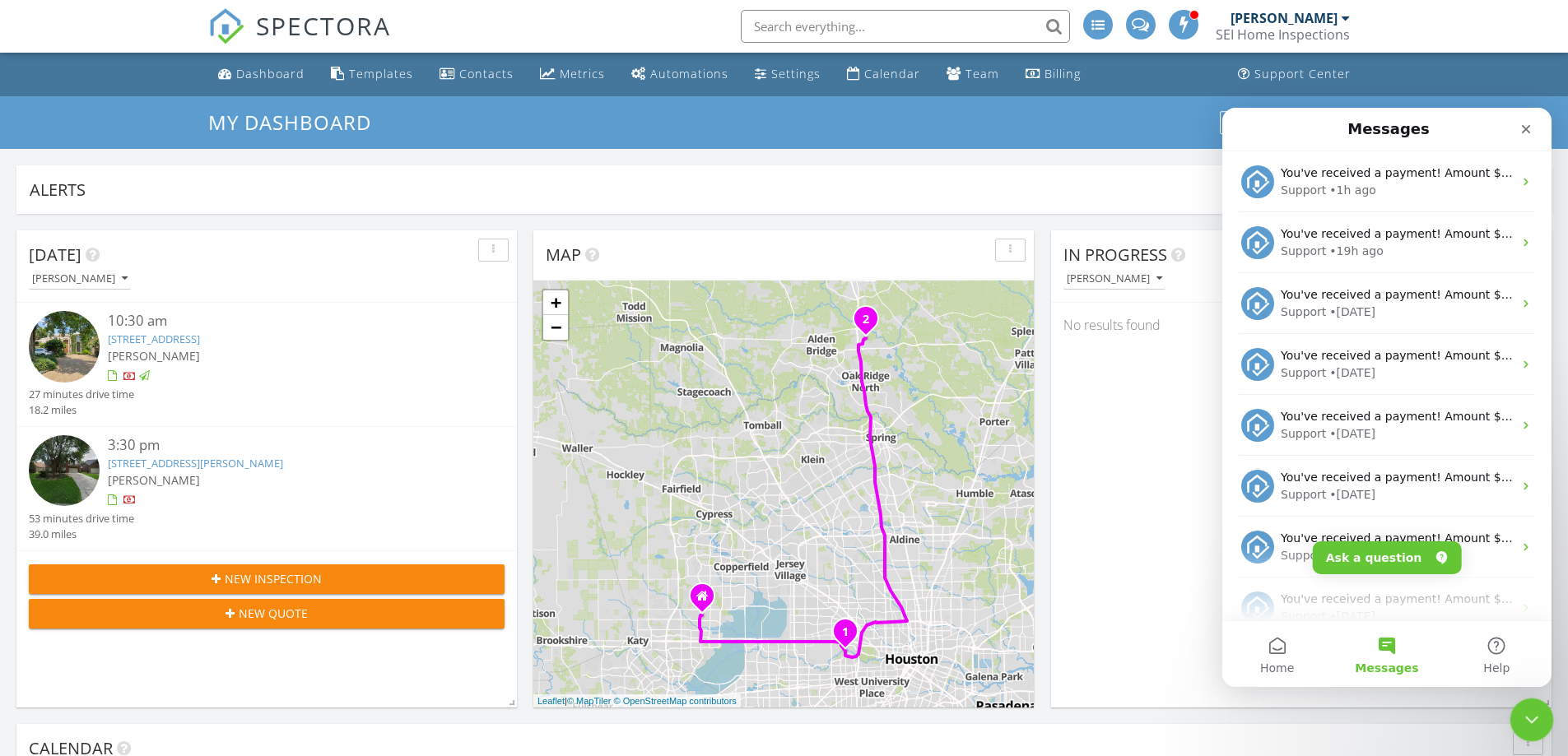
click at [1522, 718] on icon "Close Intercom Messenger" at bounding box center [1529, 718] width 20 height 20
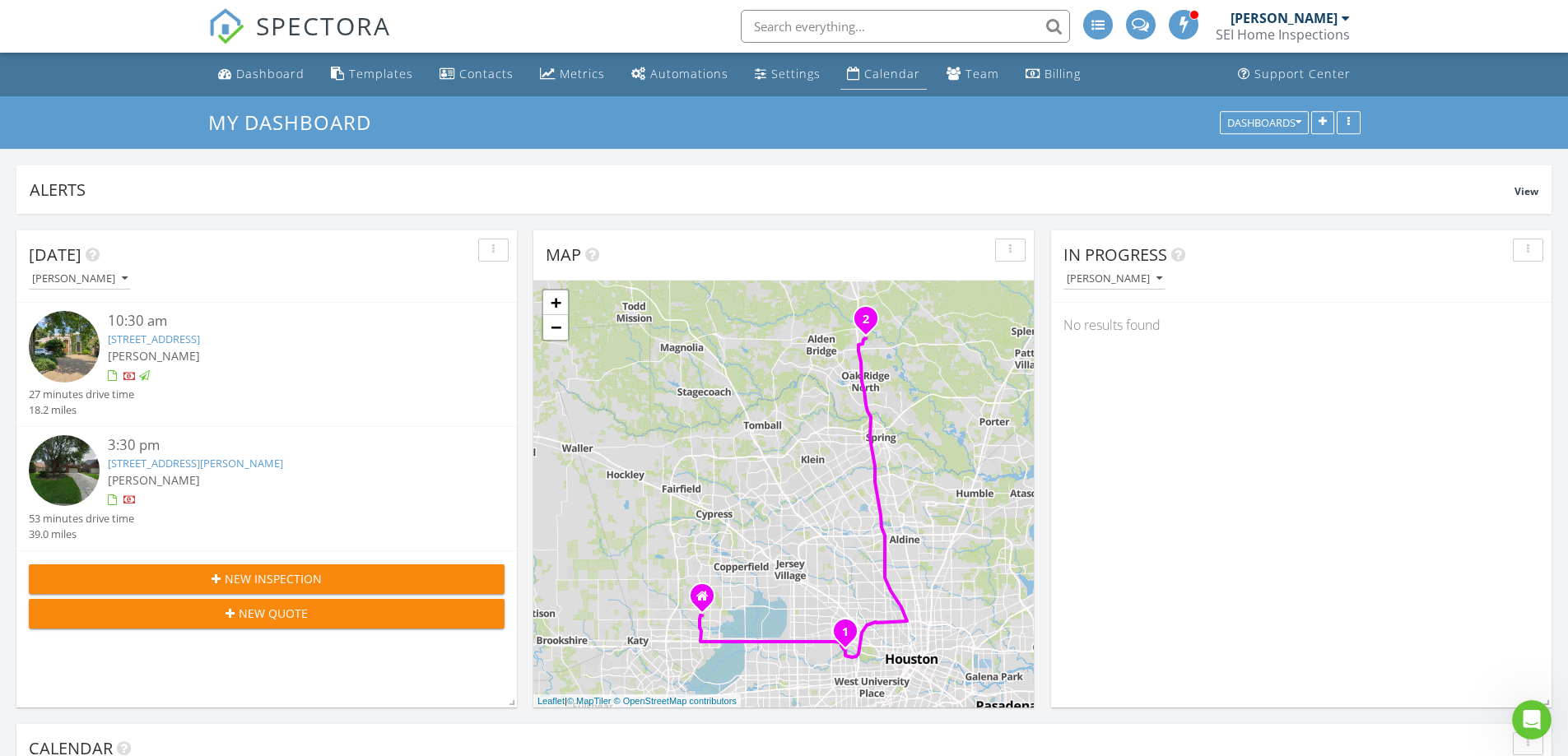
click at [890, 70] on div "Calendar" at bounding box center [892, 73] width 56 height 16
